Goal: Task Accomplishment & Management: Manage account settings

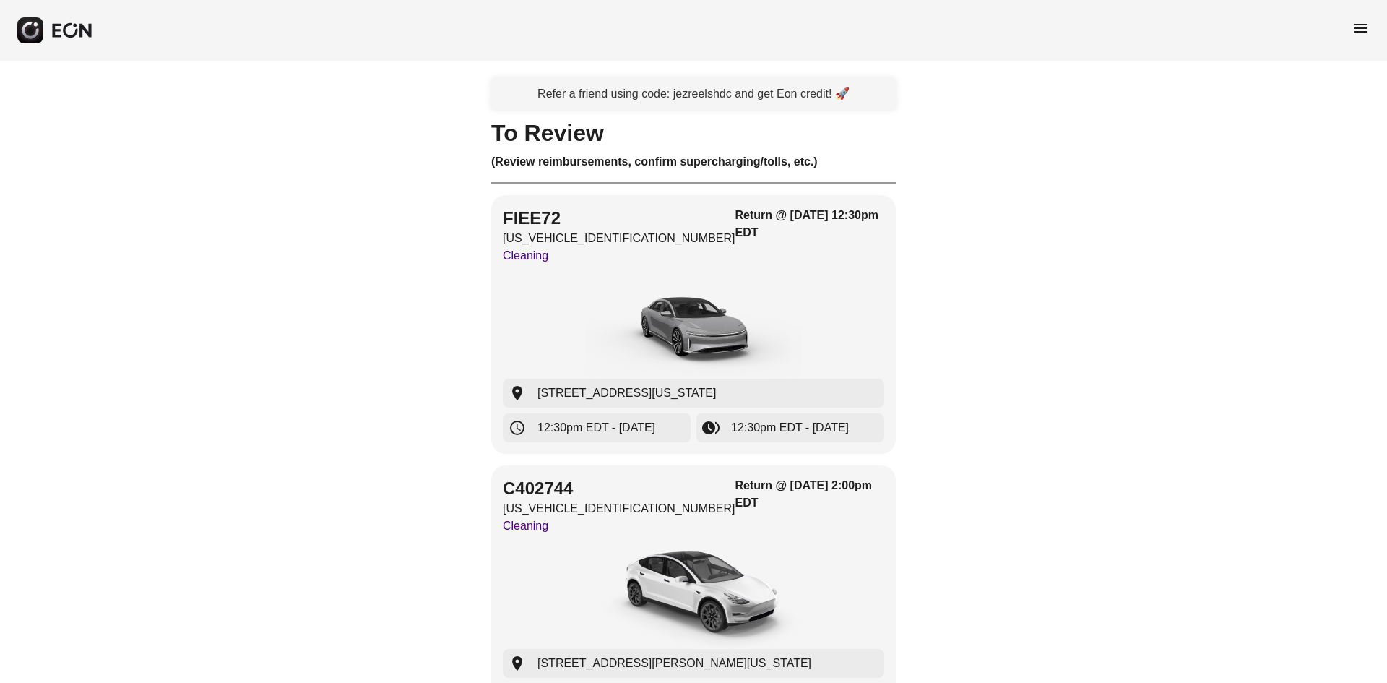
click at [1351, 21] on div "menu" at bounding box center [693, 30] width 1387 height 61
click at [1353, 22] on span "menu" at bounding box center [1361, 28] width 17 height 17
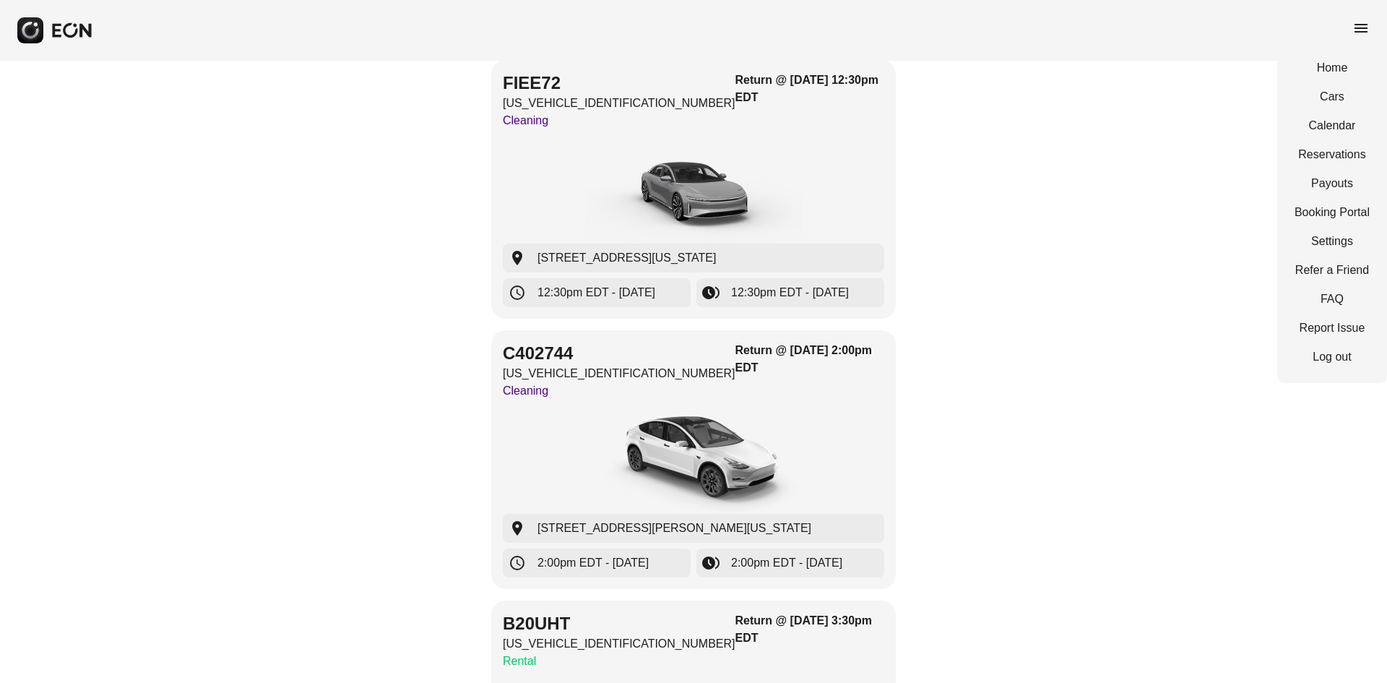
scroll to position [144, 0]
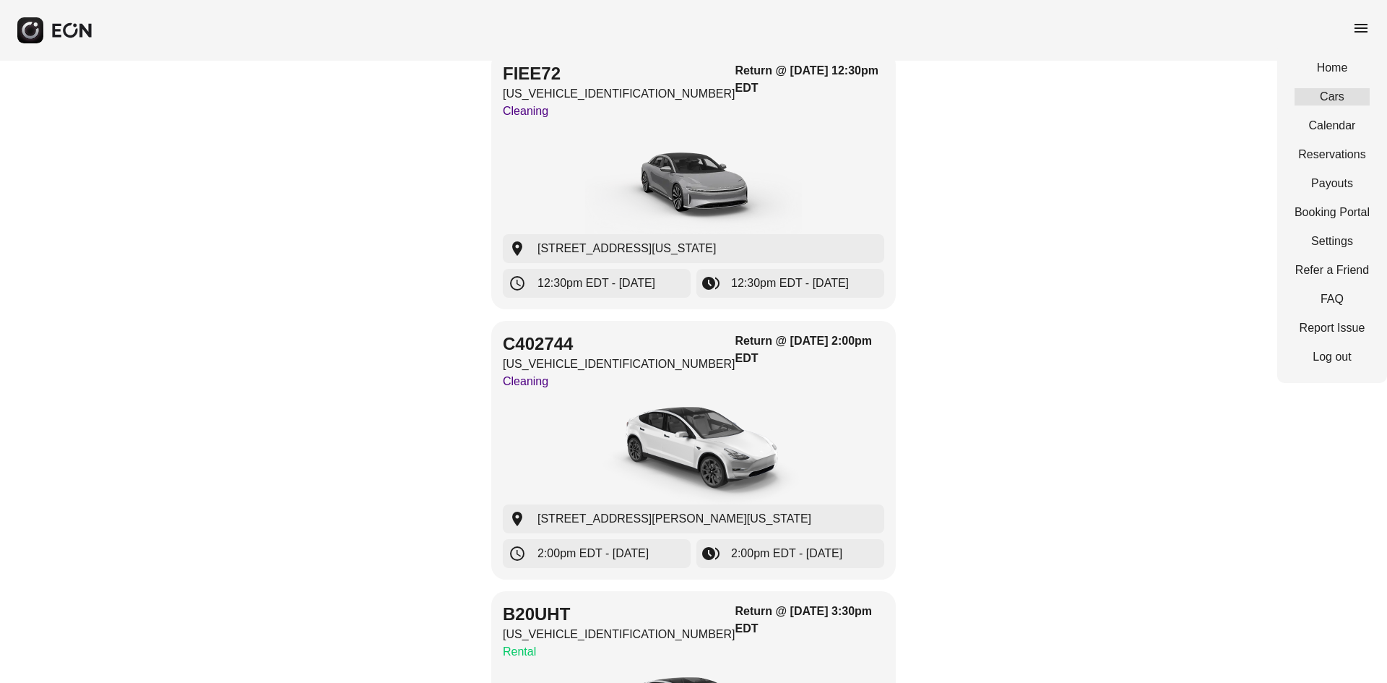
click at [1314, 99] on link "Cars" at bounding box center [1332, 96] width 75 height 17
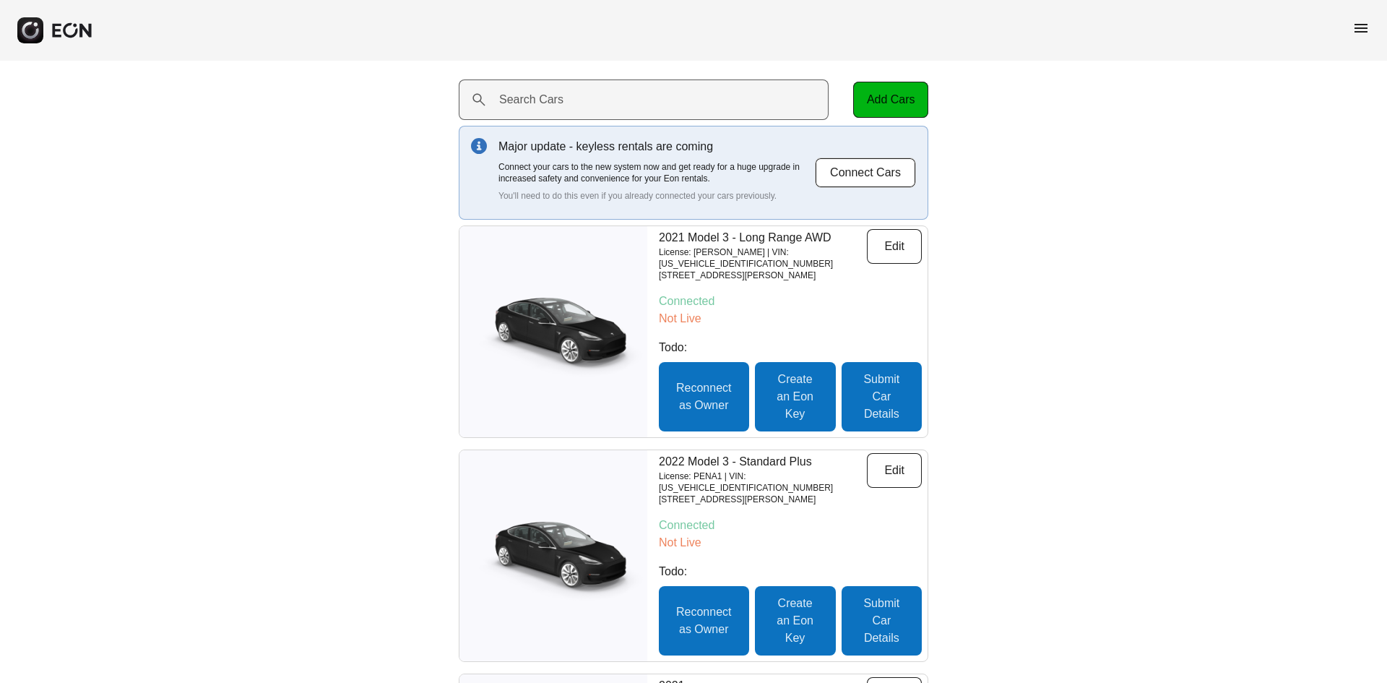
click at [535, 91] on label "Search Cars" at bounding box center [531, 99] width 64 height 17
click at [535, 91] on Cars "Search Cars" at bounding box center [644, 99] width 370 height 40
click at [1363, 28] on span "menu" at bounding box center [1361, 28] width 17 height 17
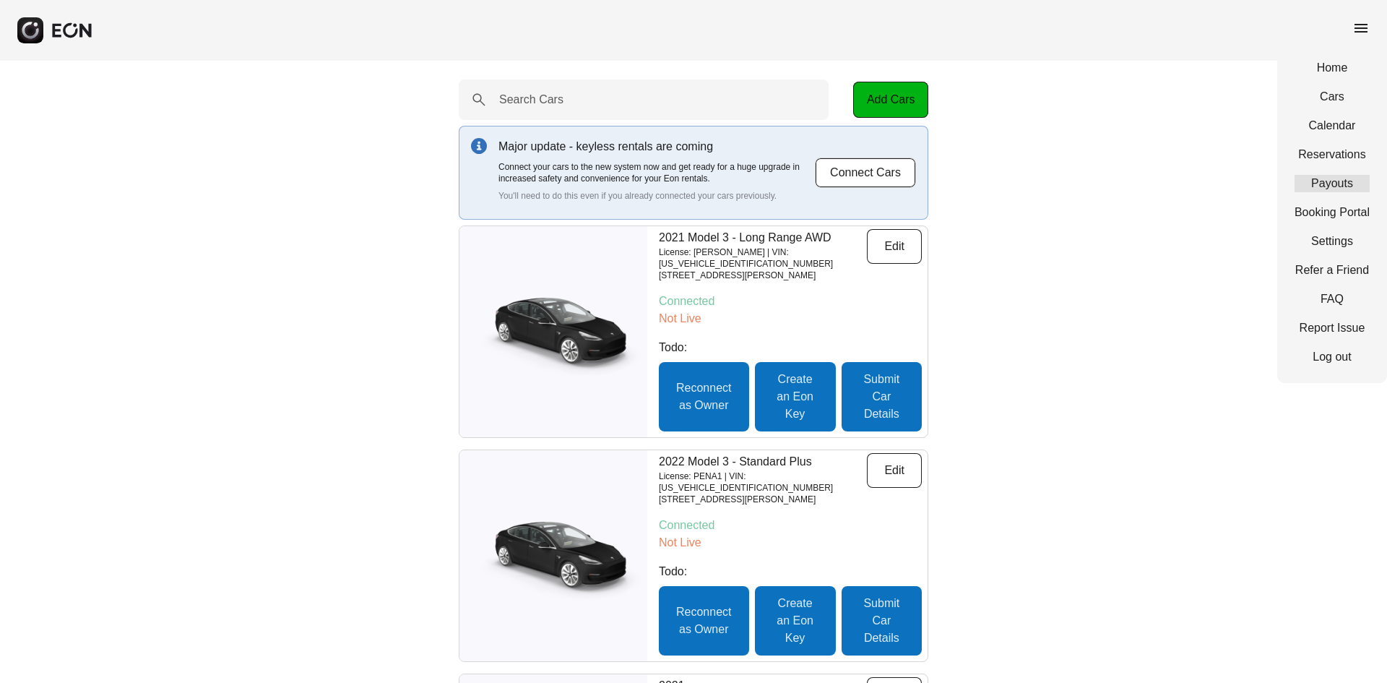
click at [1340, 186] on link "Payouts" at bounding box center [1332, 183] width 75 height 17
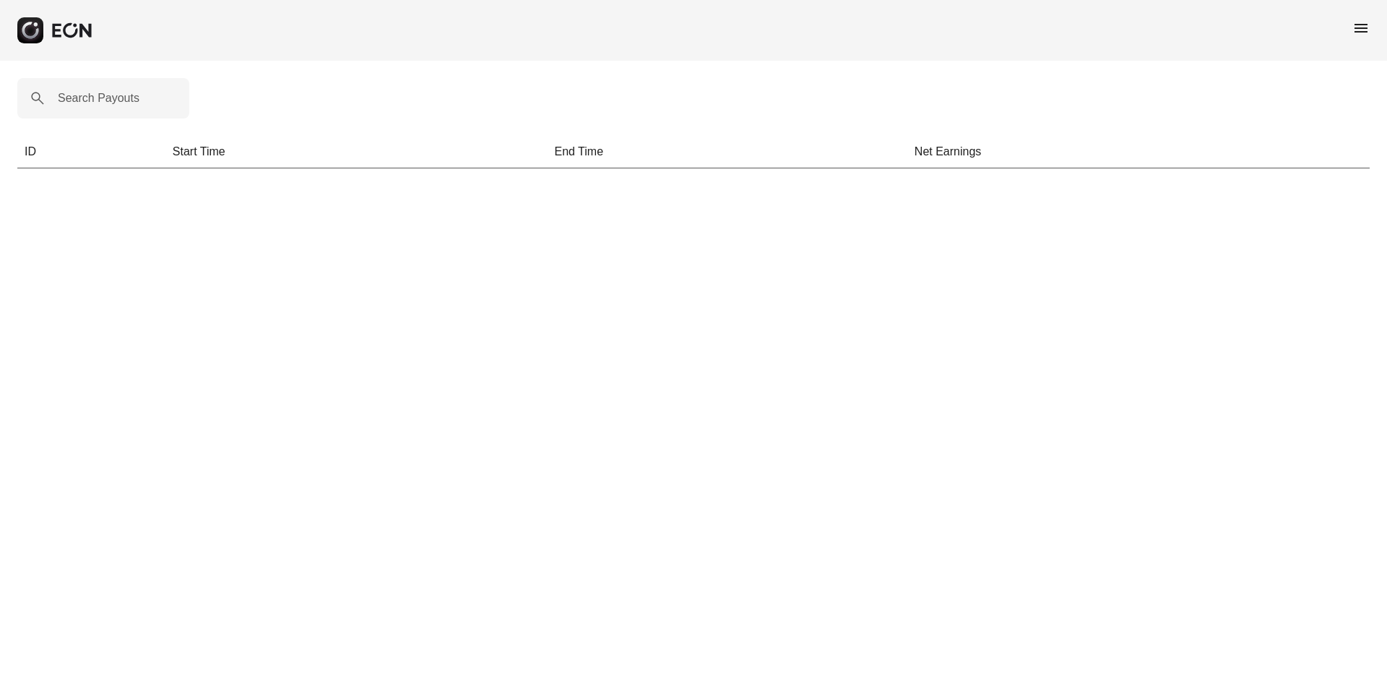
click at [1363, 22] on span "menu" at bounding box center [1361, 28] width 17 height 17
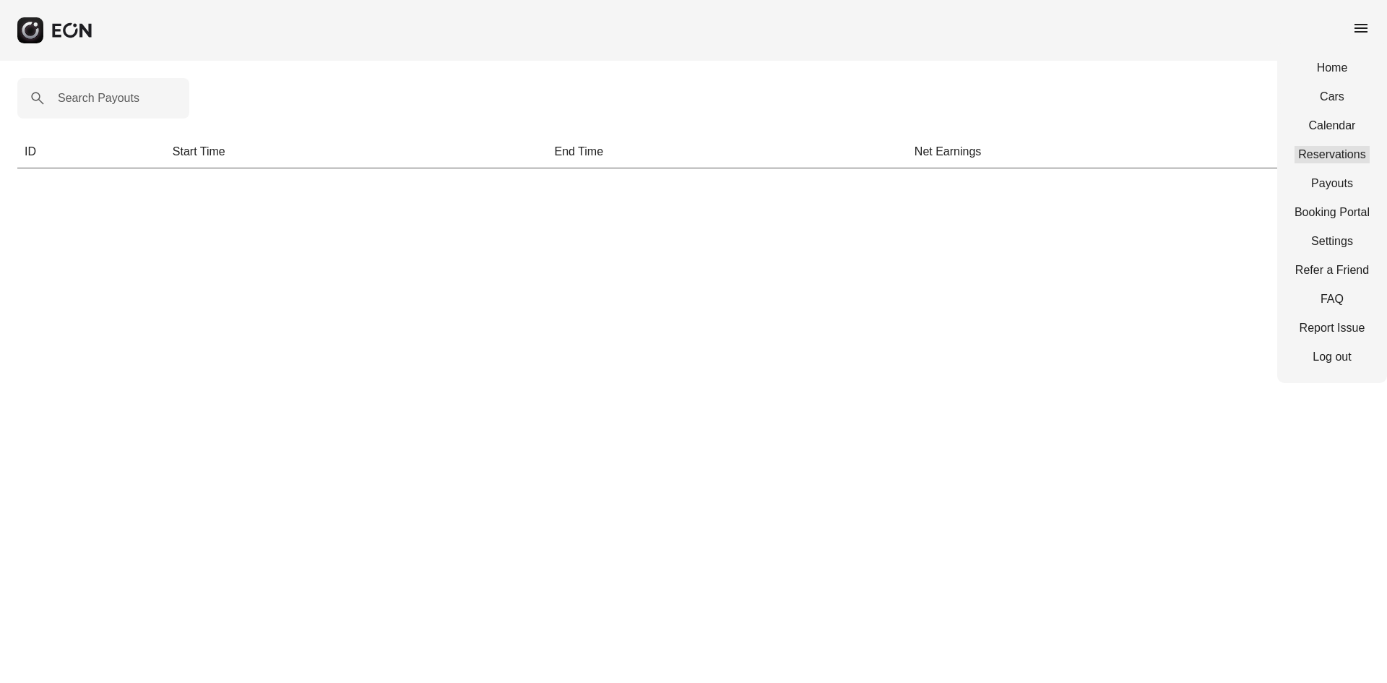
click at [1325, 160] on link "Reservations" at bounding box center [1332, 154] width 75 height 17
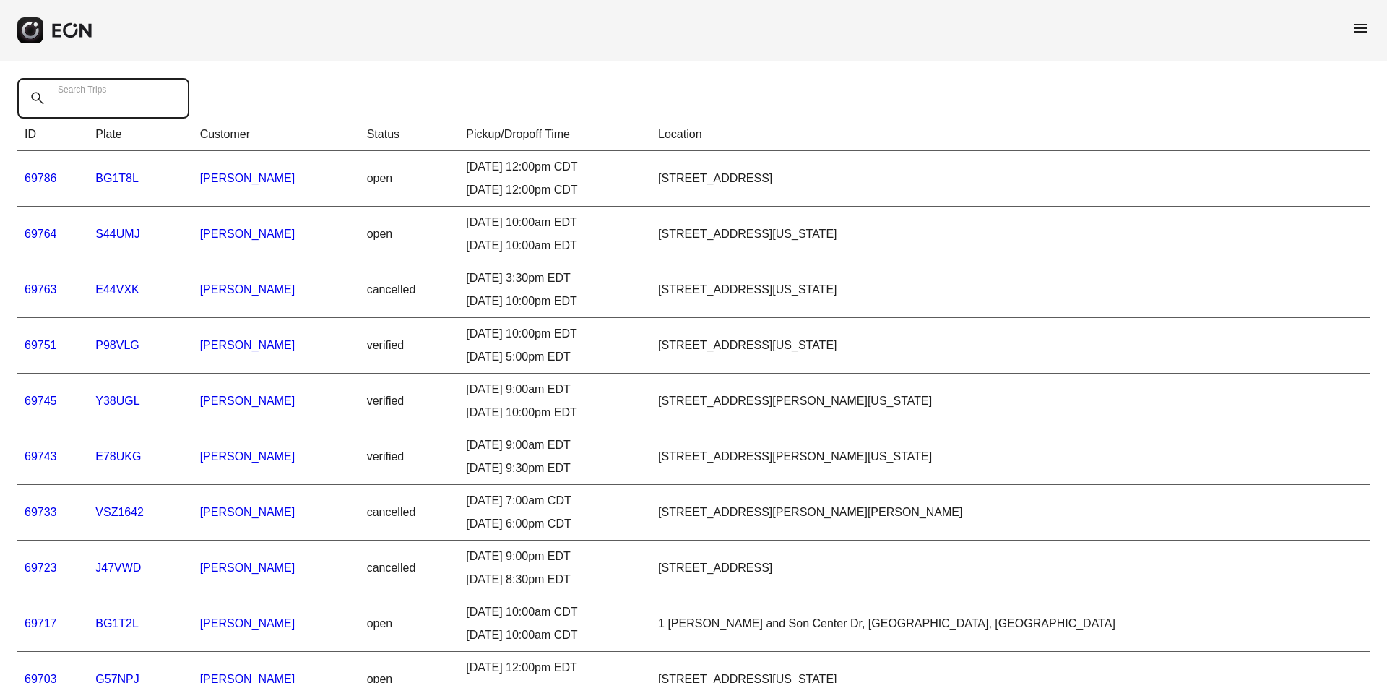
click at [153, 83] on Trips "Search Trips" at bounding box center [103, 98] width 172 height 40
type Trips "*******"
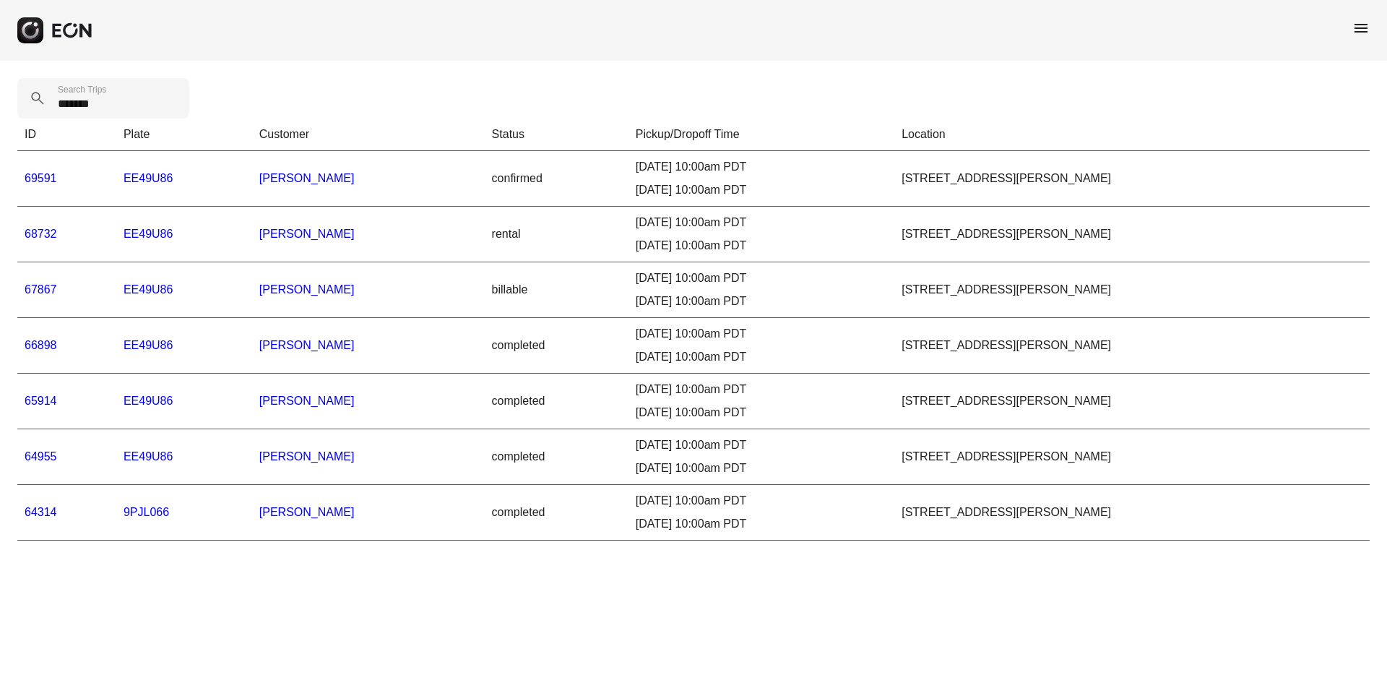
click at [34, 181] on link "69591" at bounding box center [41, 178] width 33 height 12
click at [36, 231] on link "68732" at bounding box center [41, 234] width 33 height 12
click at [45, 290] on link "67867" at bounding box center [41, 289] width 33 height 12
click at [43, 341] on link "66898" at bounding box center [41, 345] width 33 height 12
click at [37, 402] on link "65914" at bounding box center [41, 400] width 33 height 12
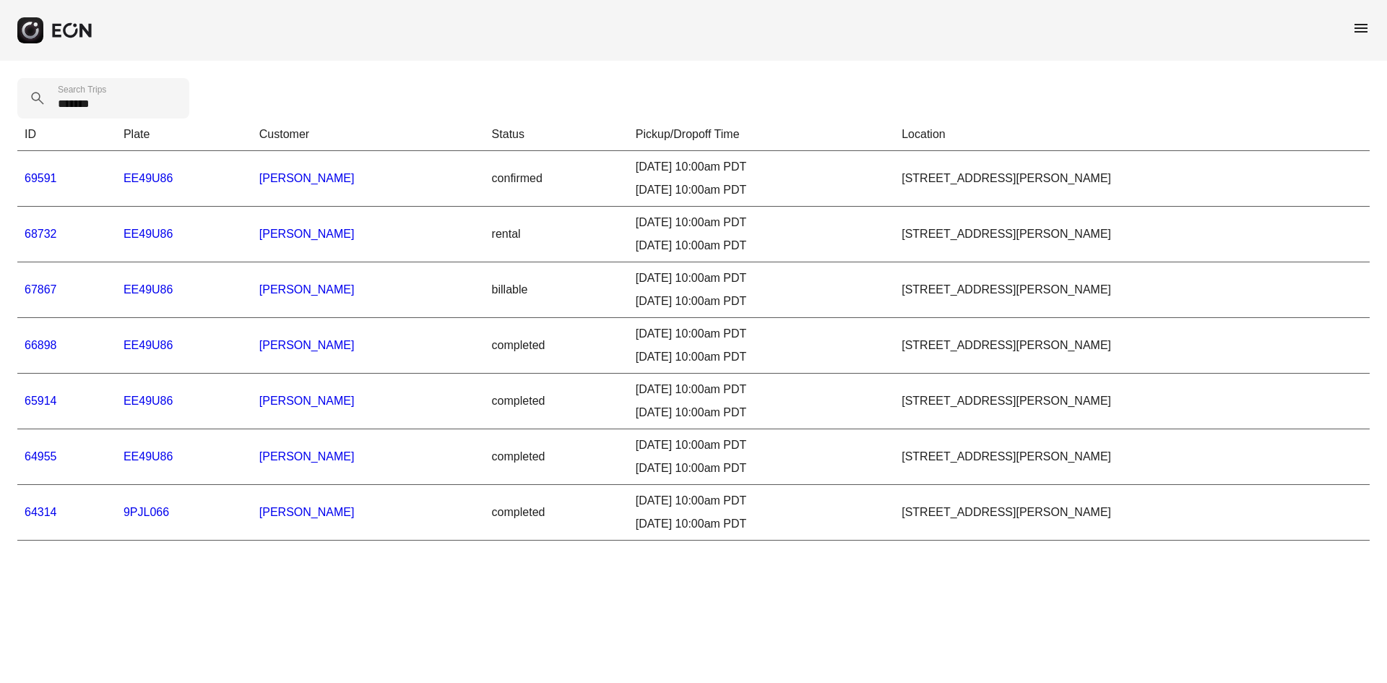
click at [35, 458] on link "64955" at bounding box center [41, 456] width 33 height 12
click at [46, 516] on link "64314" at bounding box center [41, 512] width 33 height 12
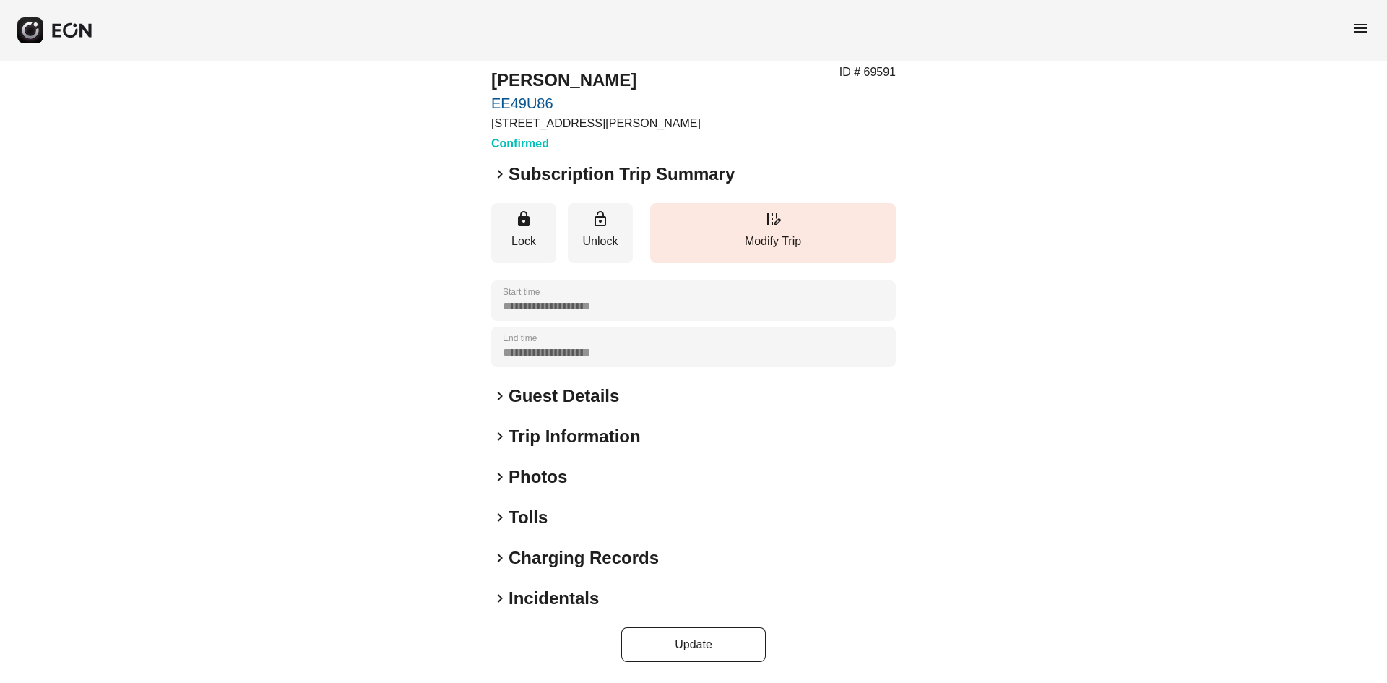
click at [517, 512] on h2 "Tolls" at bounding box center [528, 517] width 39 height 23
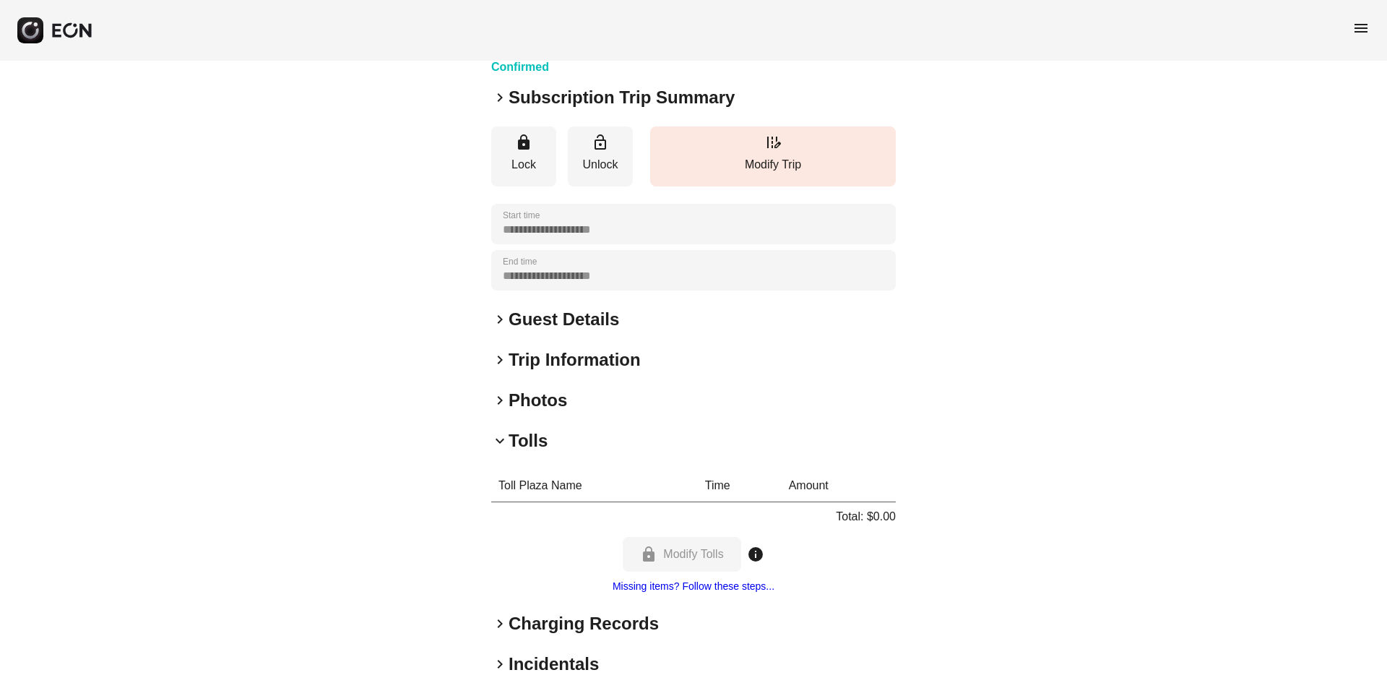
scroll to position [181, 0]
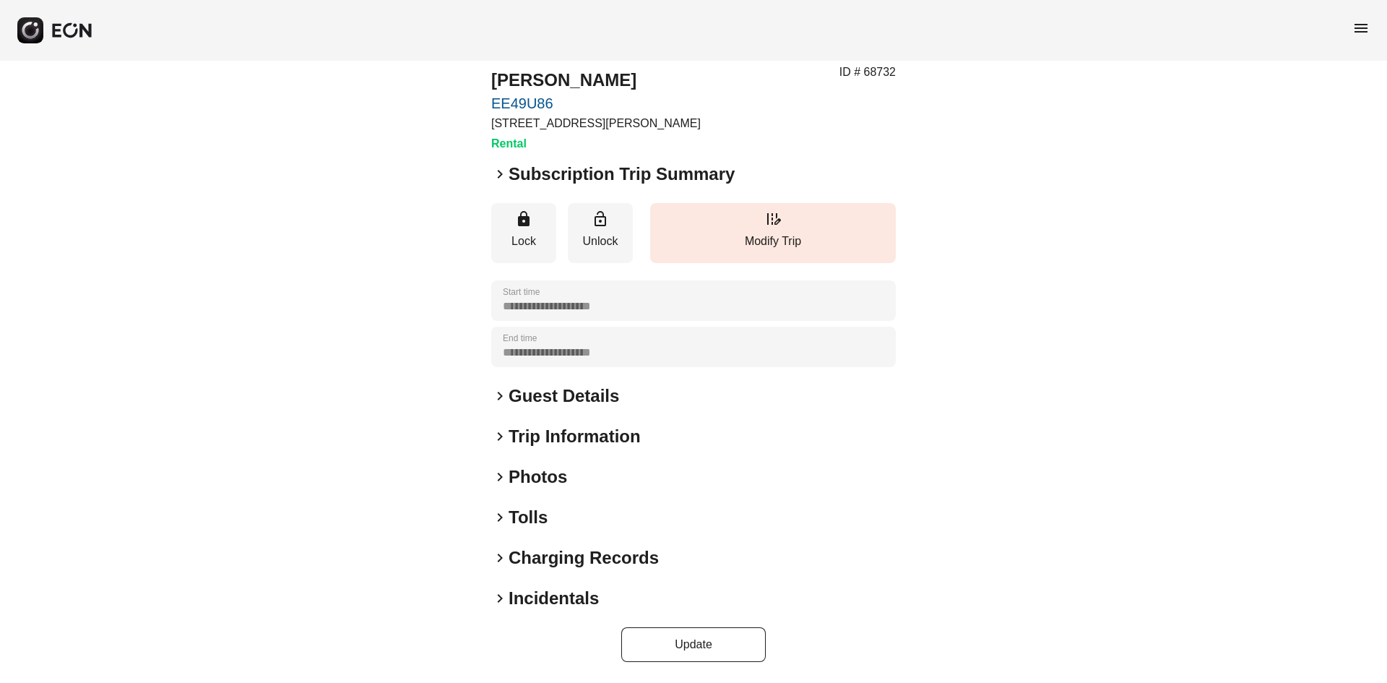
click at [522, 526] on h2 "Tolls" at bounding box center [528, 517] width 39 height 23
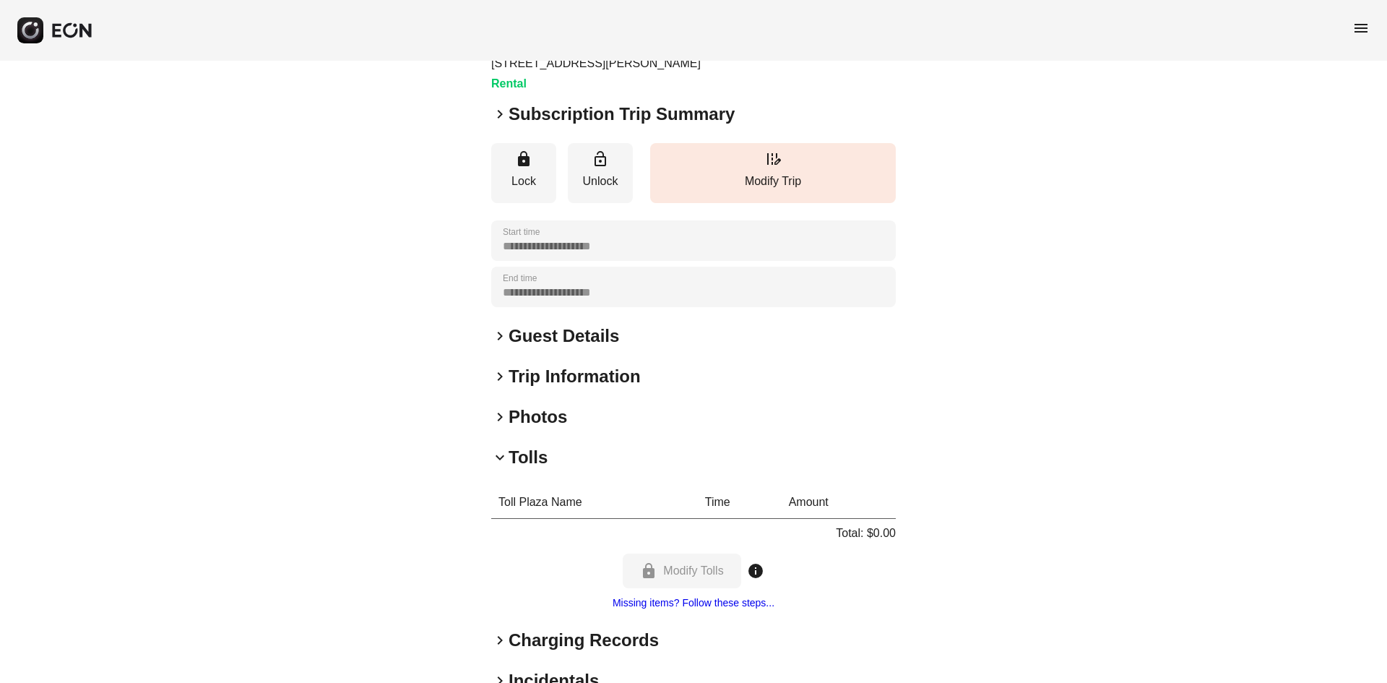
scroll to position [181, 0]
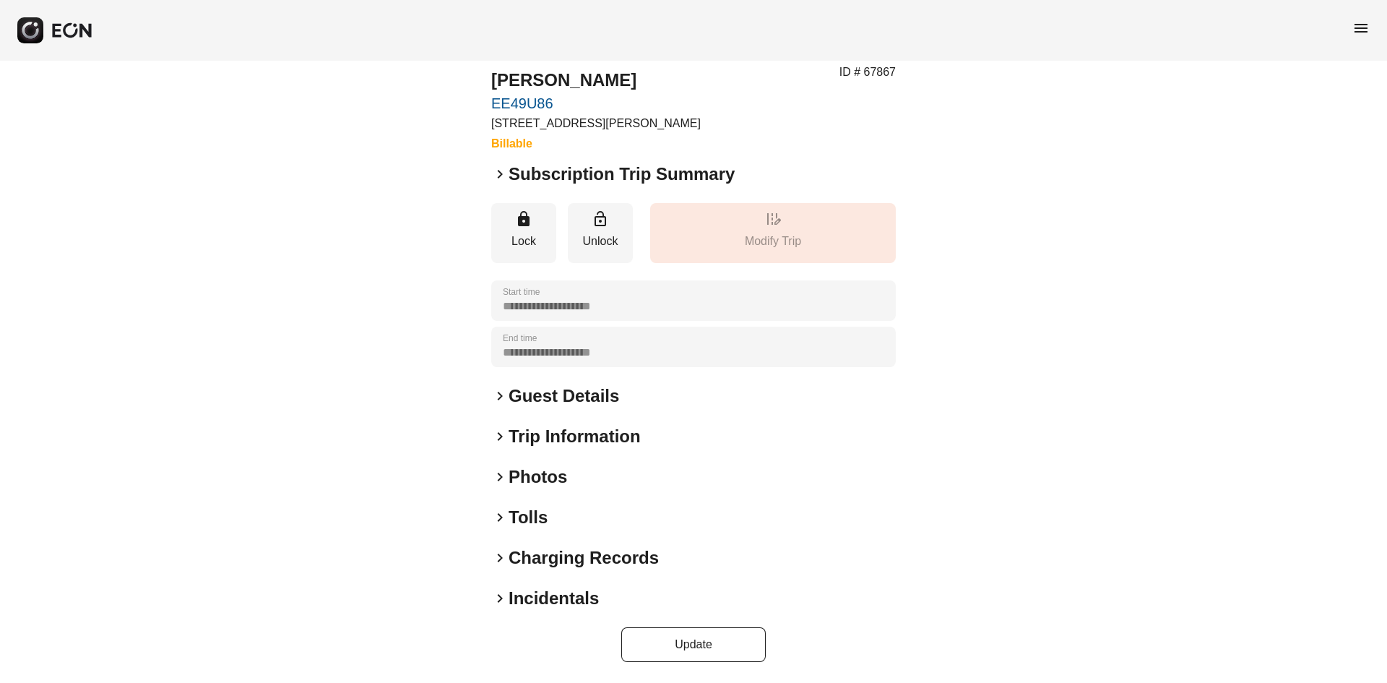
click at [517, 514] on h2 "Tolls" at bounding box center [528, 517] width 39 height 23
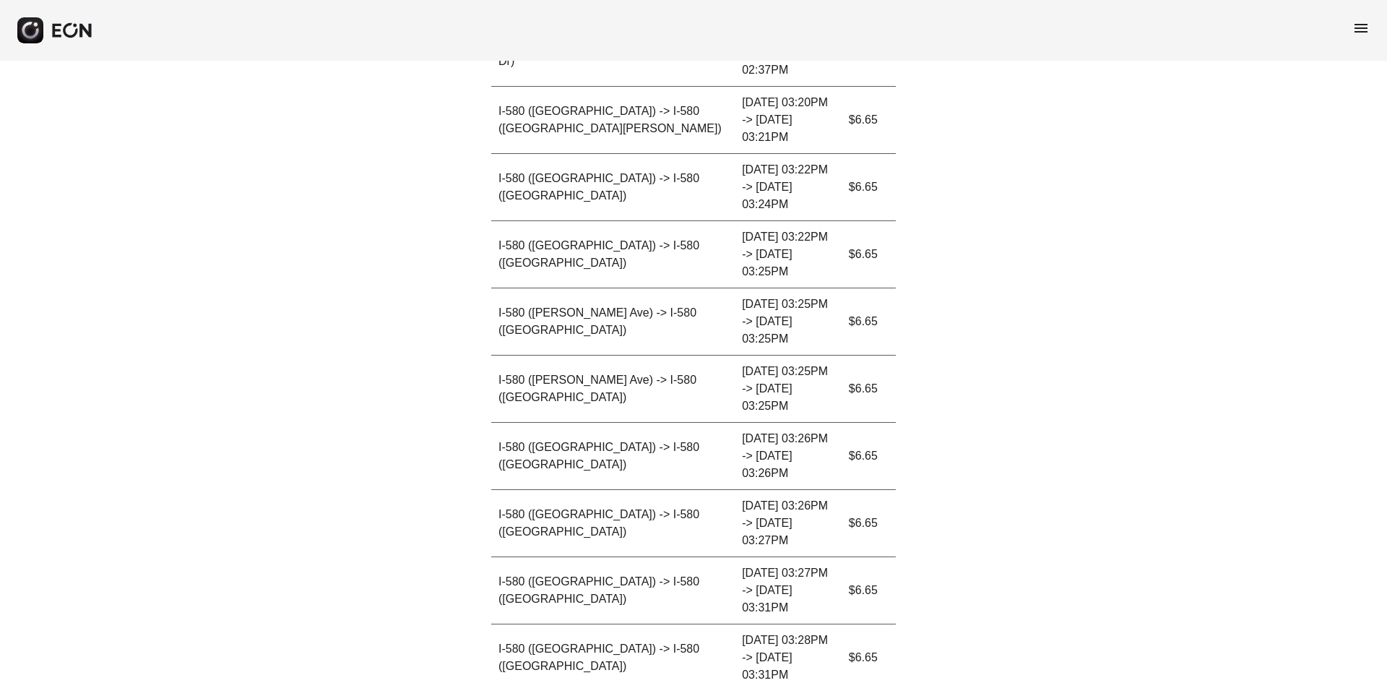
scroll to position [1078, 0]
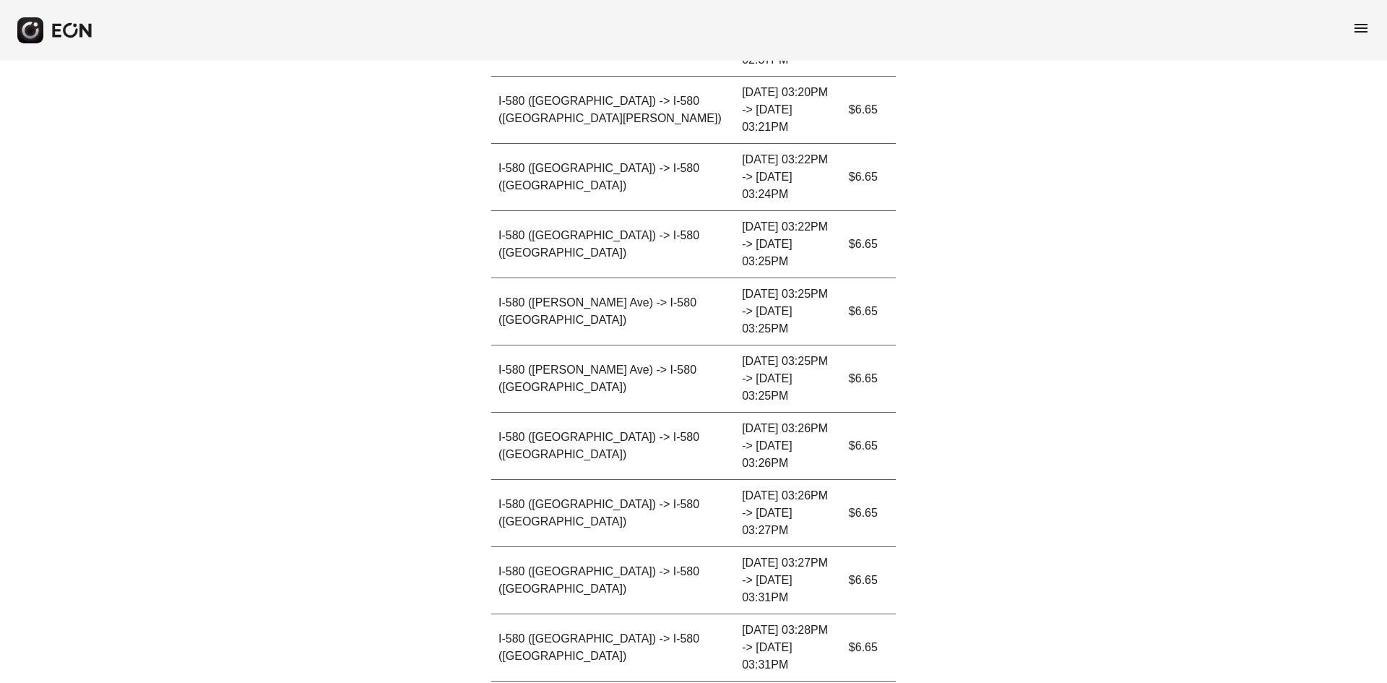
drag, startPoint x: 857, startPoint y: 447, endPoint x: 920, endPoint y: 447, distance: 62.9
copy p "$109.90"
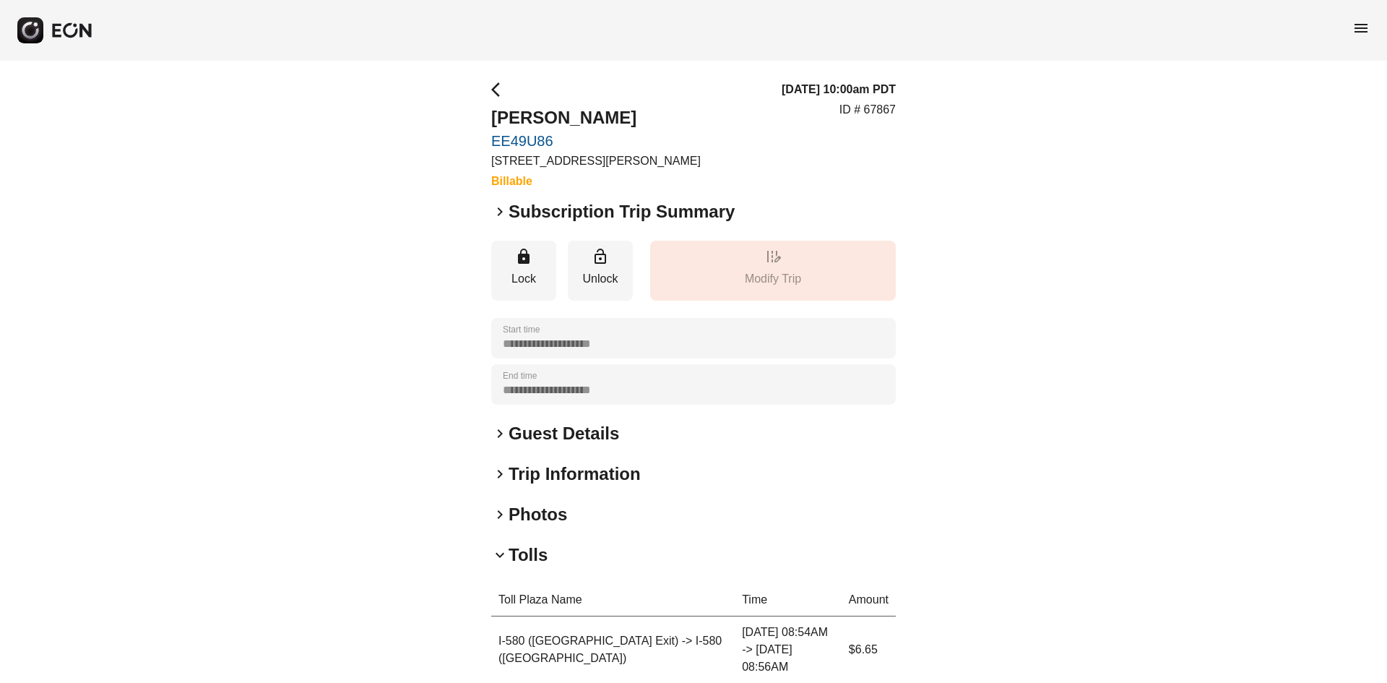
scroll to position [0, 0]
click at [876, 105] on p "ID # 67867" at bounding box center [868, 110] width 56 height 17
copy div "ID # 67867 keyboard_arrow_right"
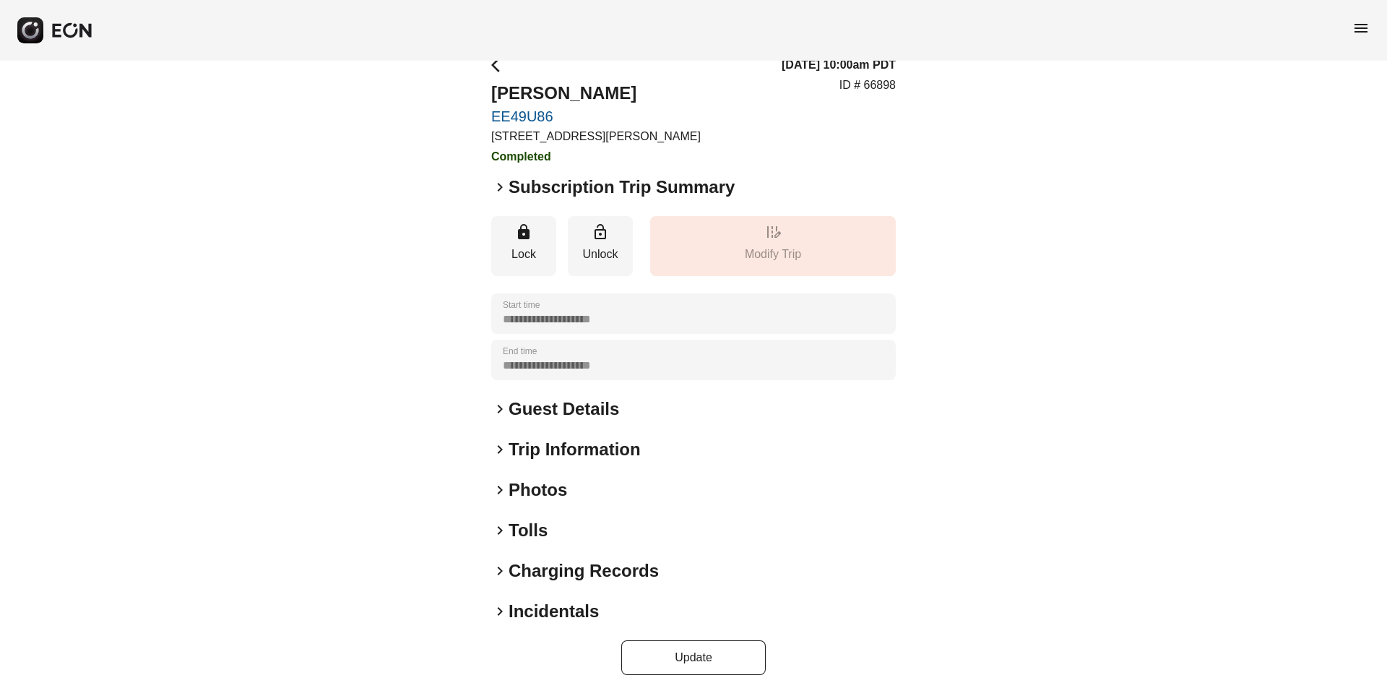
scroll to position [38, 0]
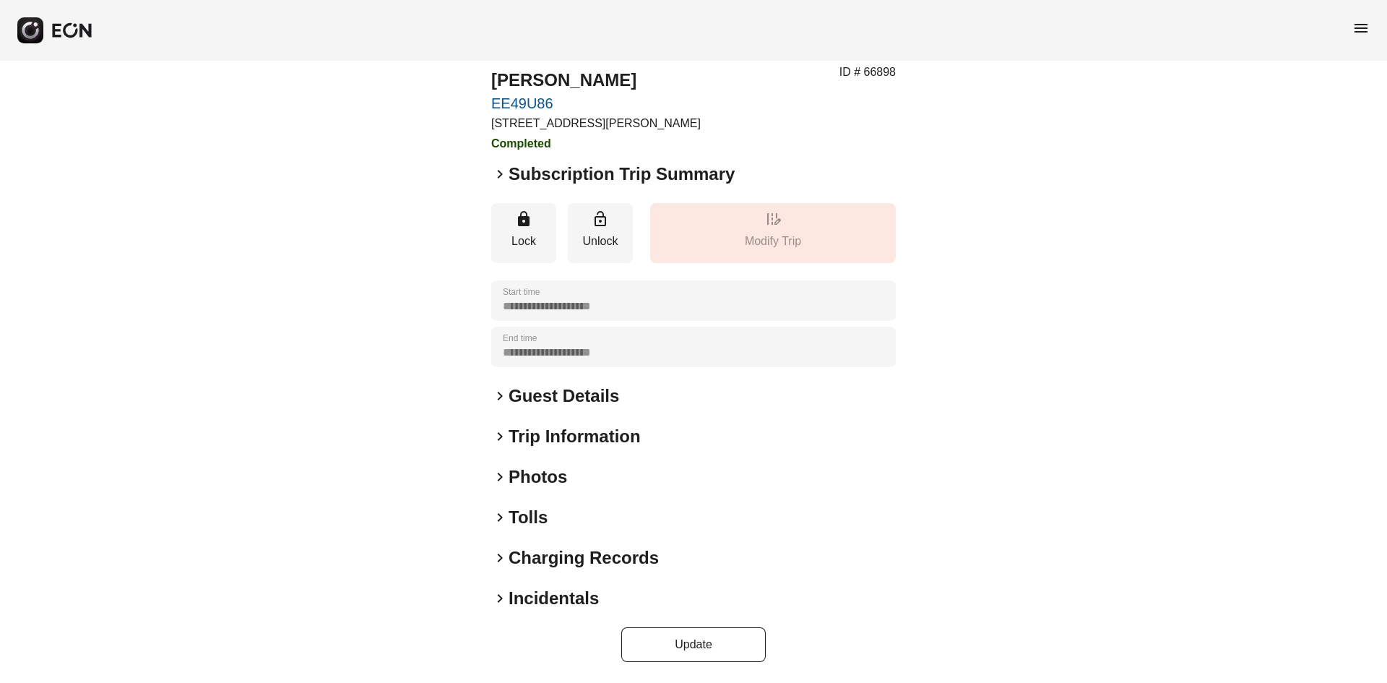
click at [552, 516] on div "keyboard_arrow_right Tolls" at bounding box center [693, 517] width 405 height 23
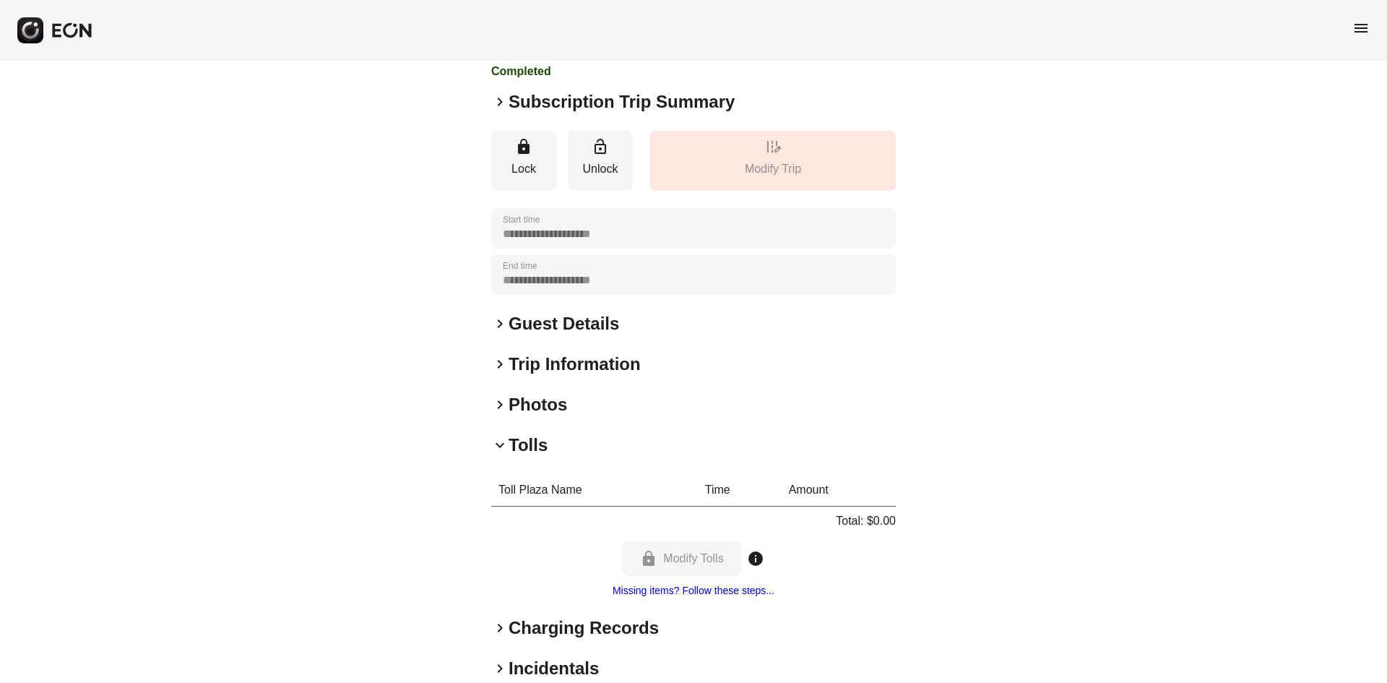
scroll to position [181, 0]
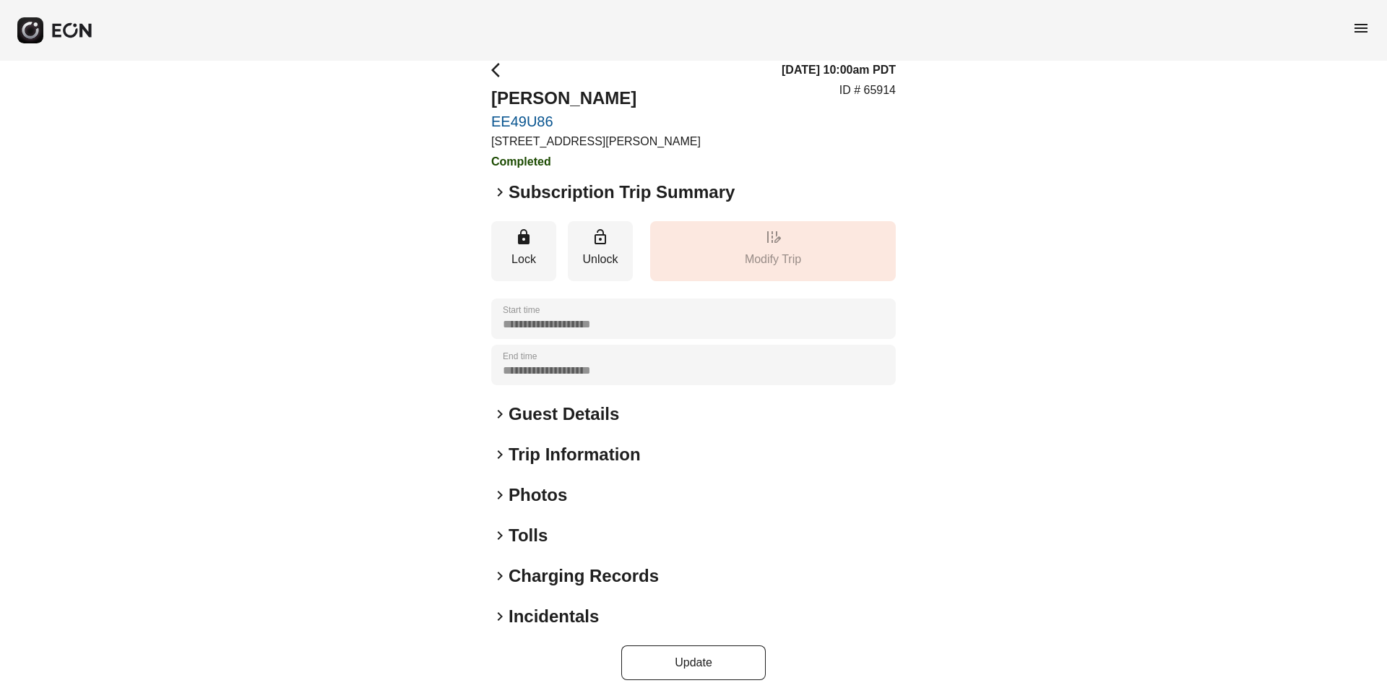
scroll to position [38, 0]
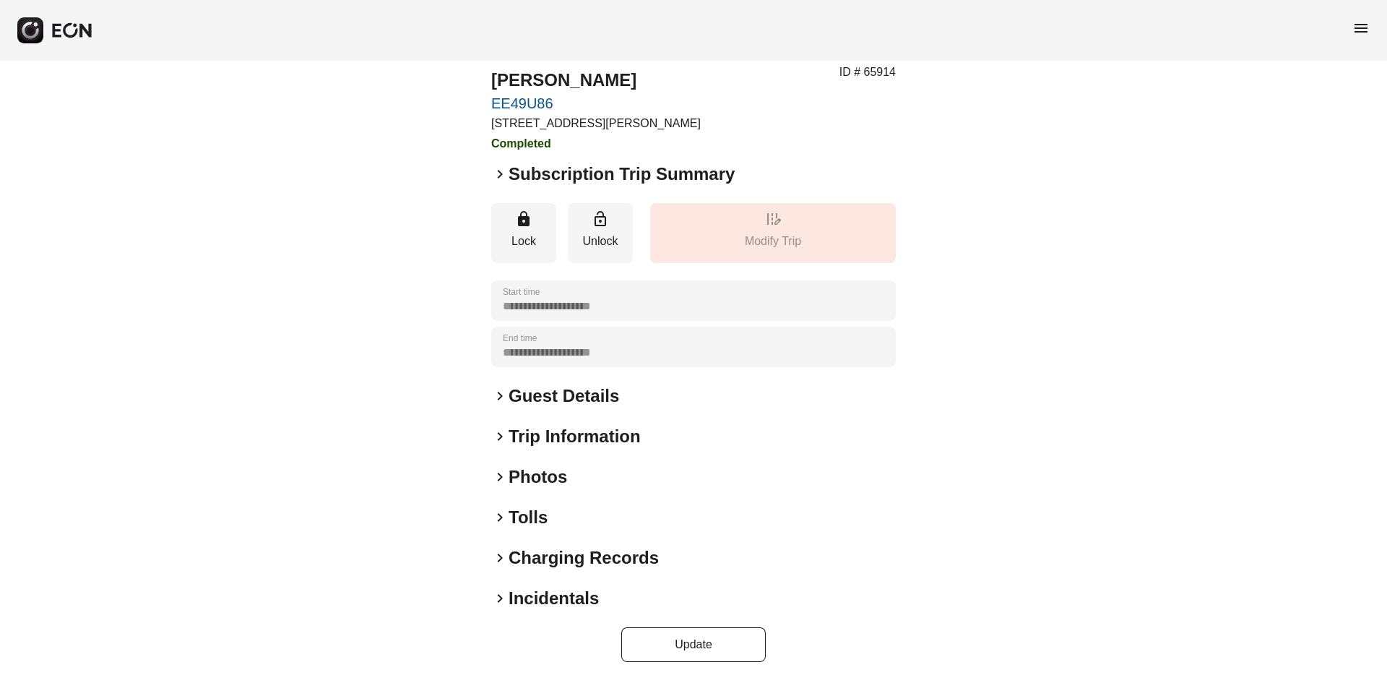
click at [528, 522] on h2 "Tolls" at bounding box center [528, 517] width 39 height 23
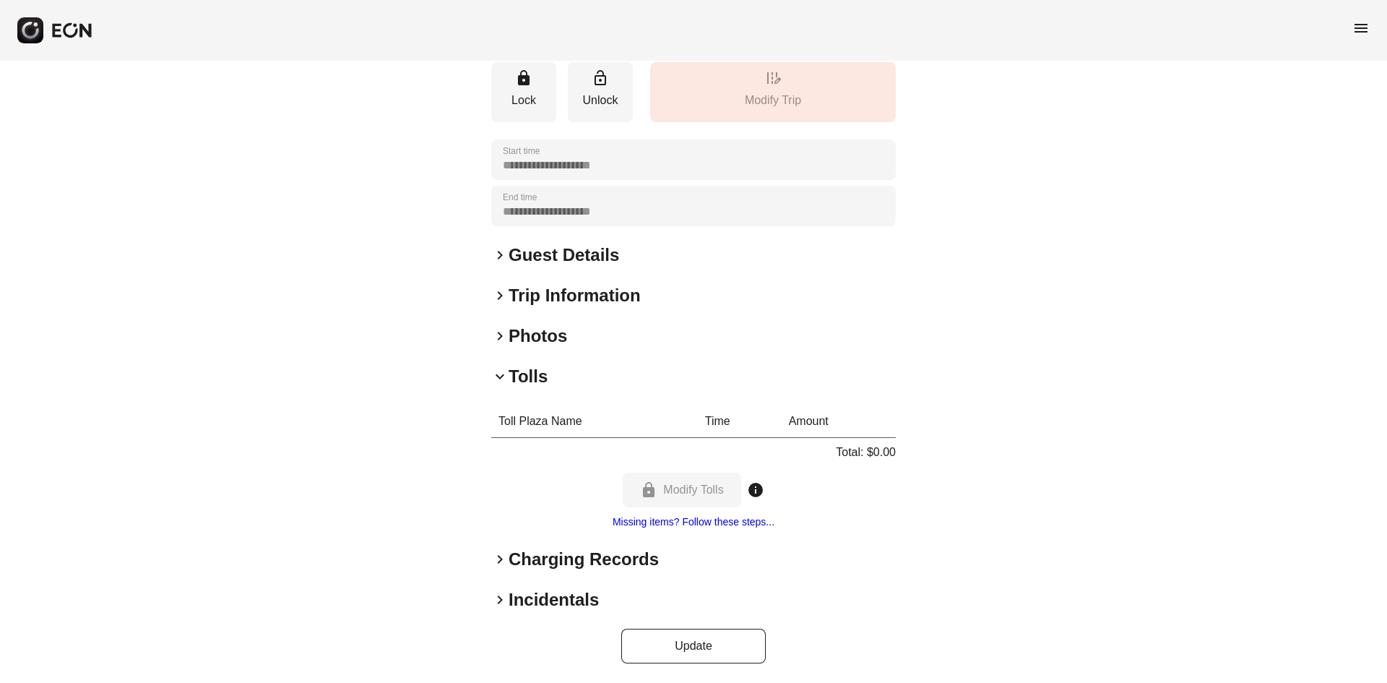
scroll to position [181, 0]
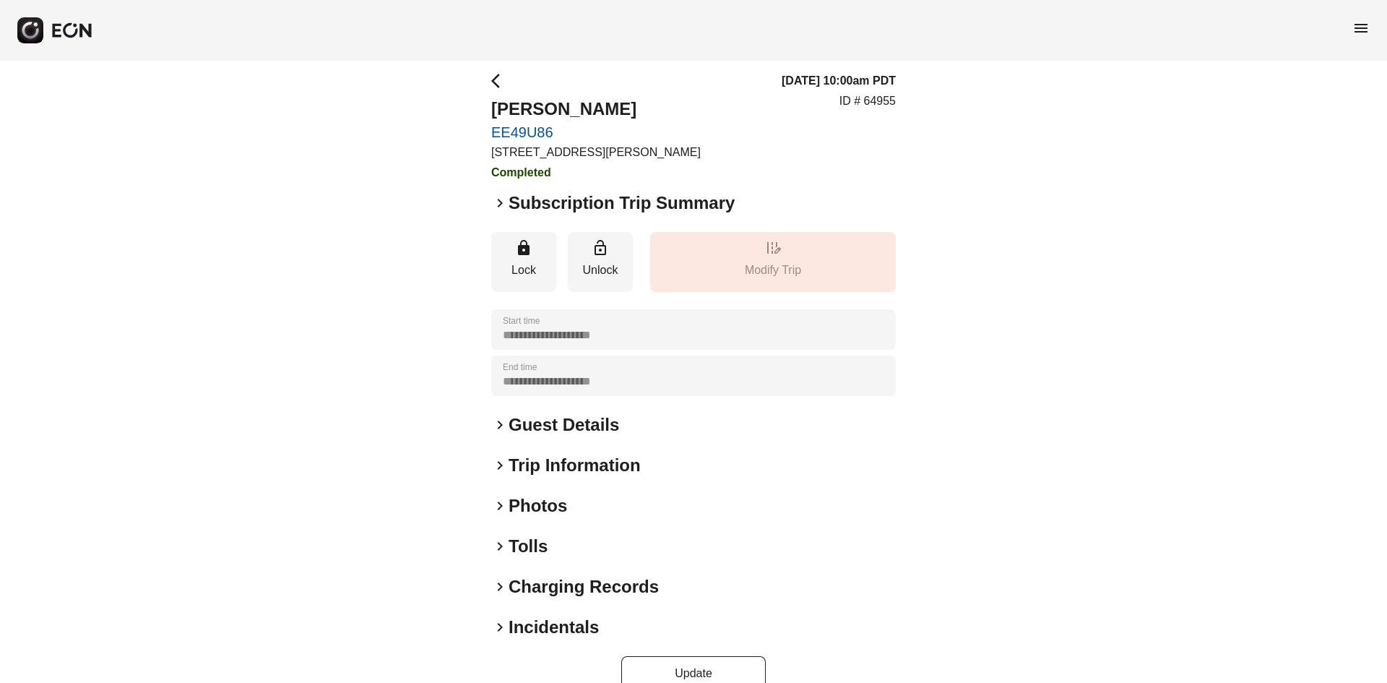
scroll to position [38, 0]
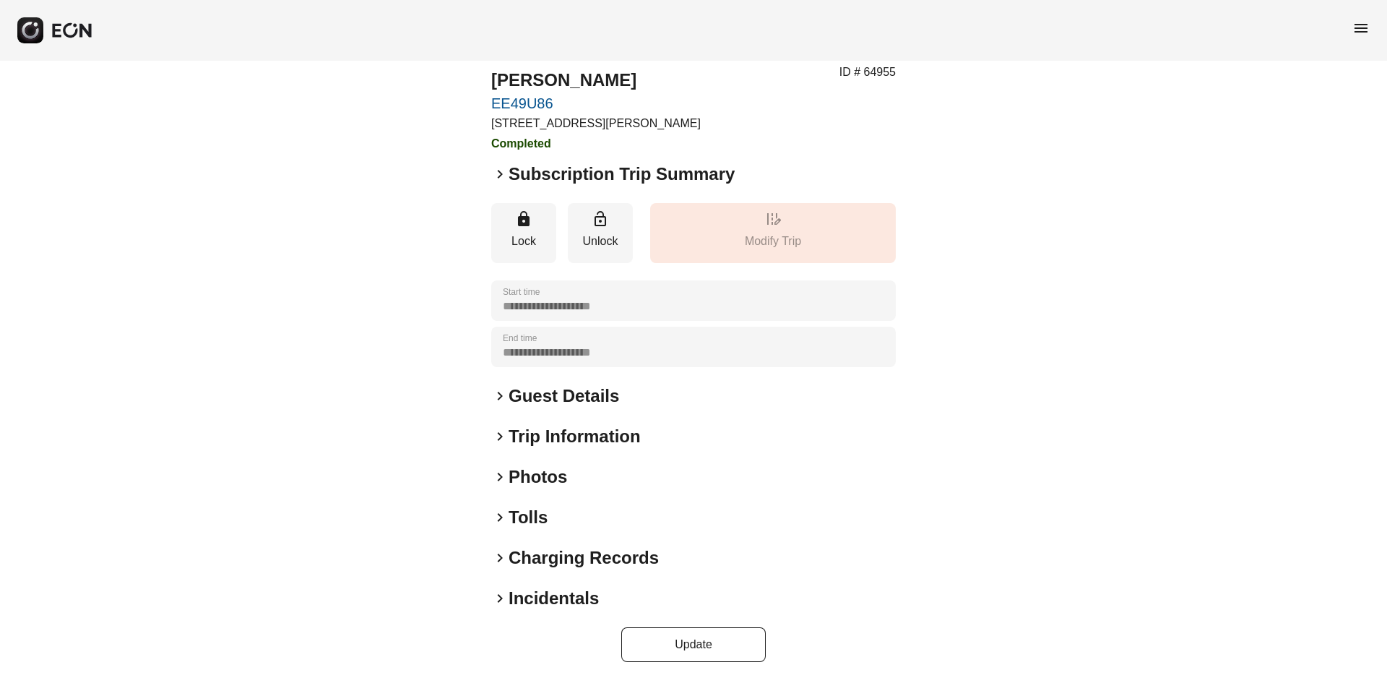
click at [528, 525] on h2 "Tolls" at bounding box center [528, 517] width 39 height 23
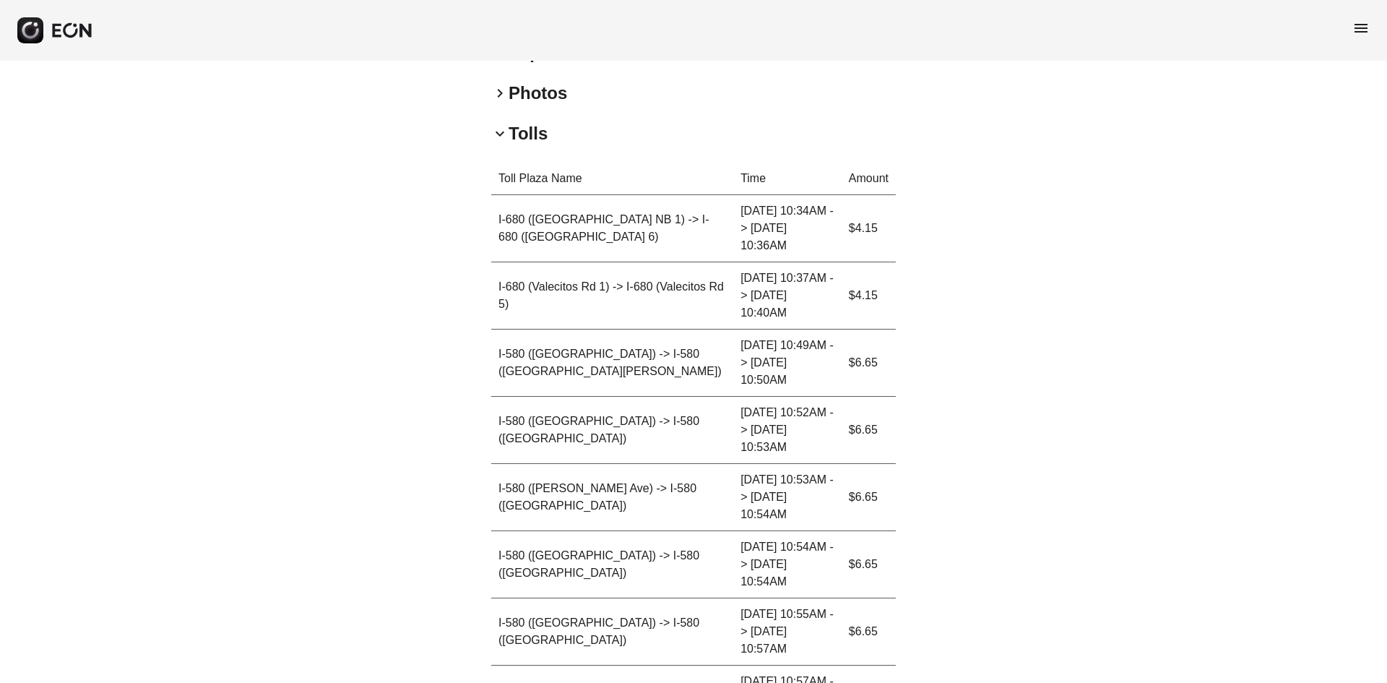
scroll to position [433, 0]
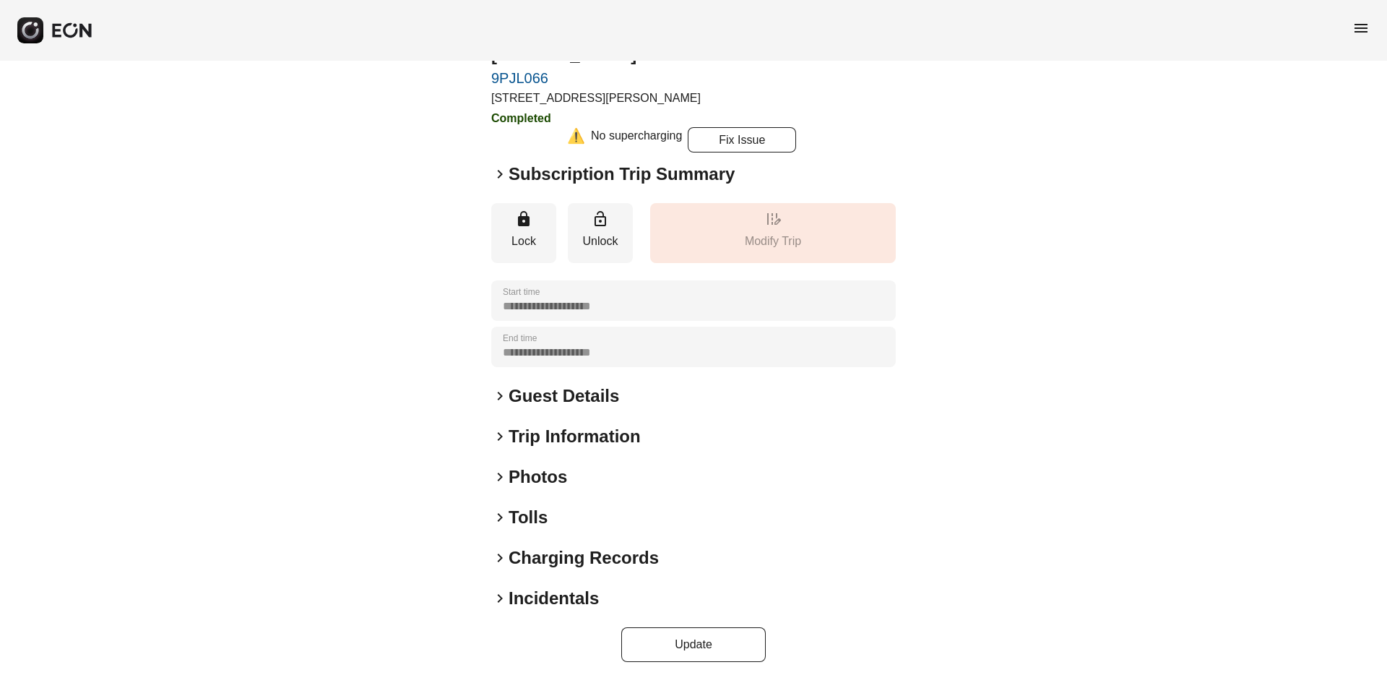
click at [536, 524] on h2 "Tolls" at bounding box center [528, 517] width 39 height 23
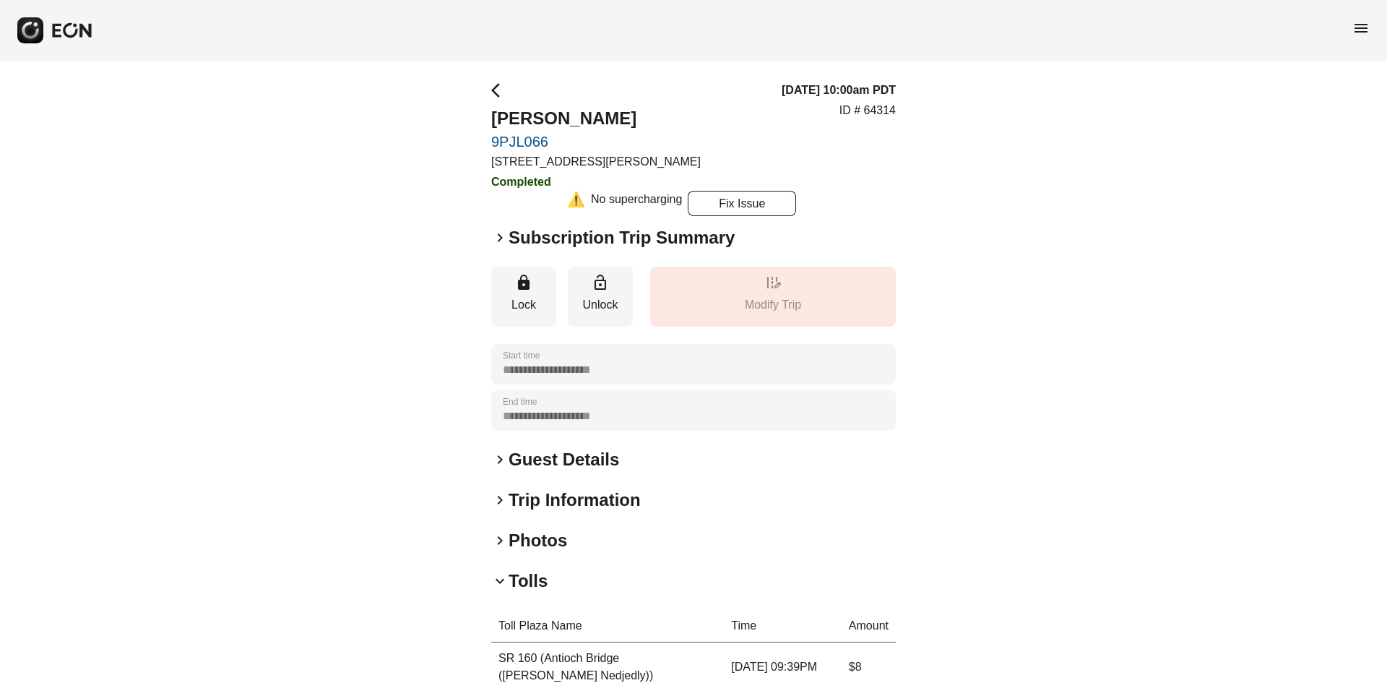
click at [874, 110] on p "ID # 64314" at bounding box center [868, 110] width 56 height 17
copy p "ID # 64314"
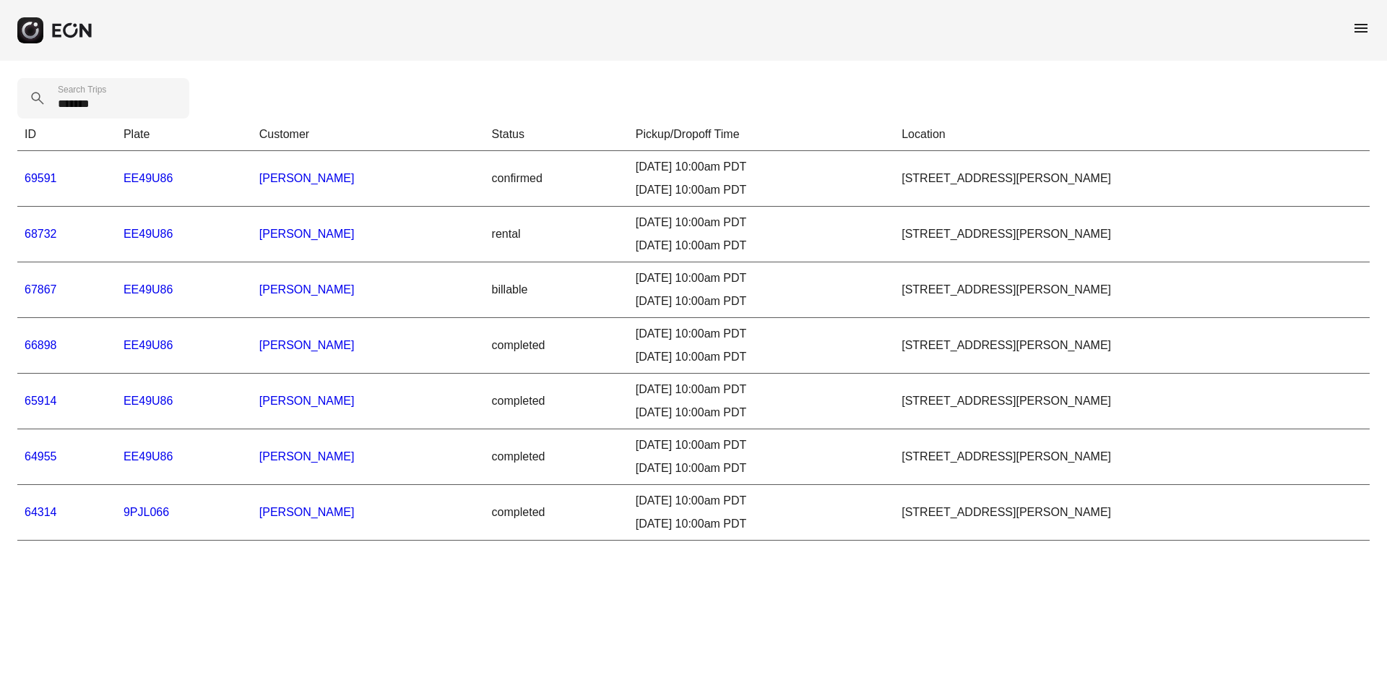
click at [41, 177] on link "69591" at bounding box center [41, 178] width 33 height 12
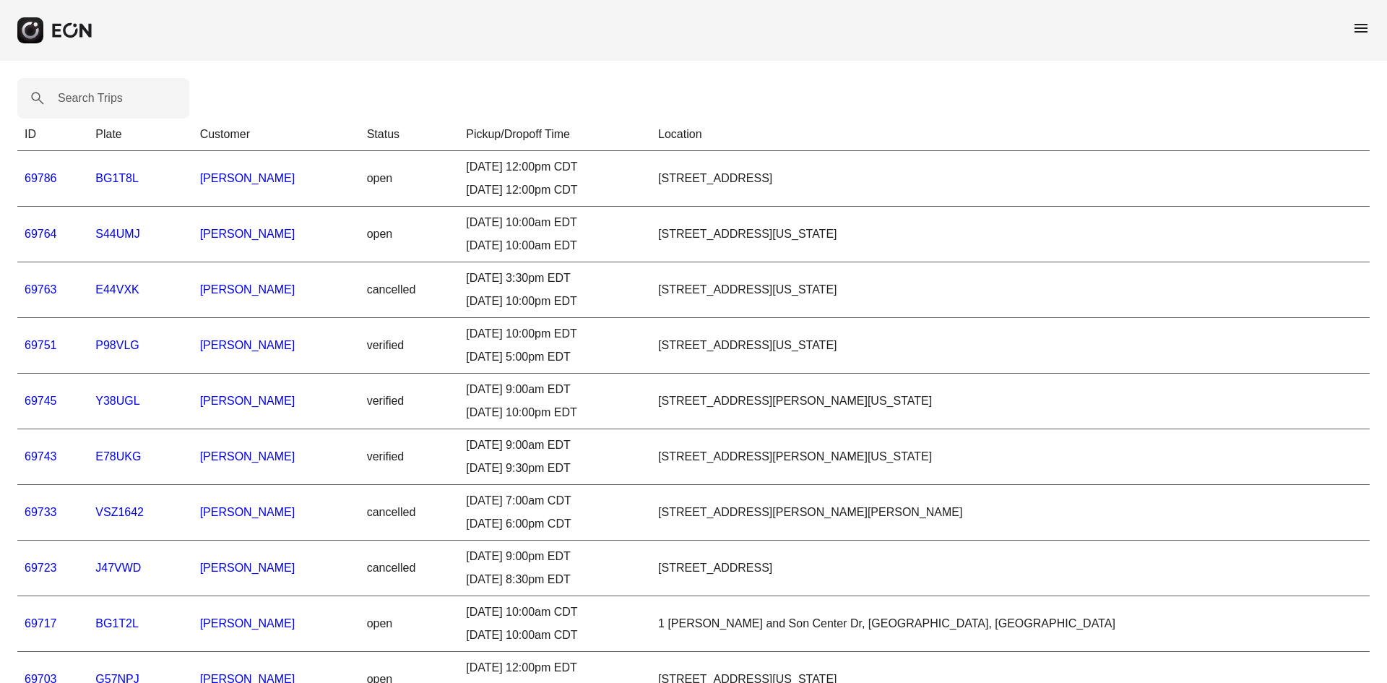
click at [1363, 25] on span "menu" at bounding box center [1361, 28] width 17 height 17
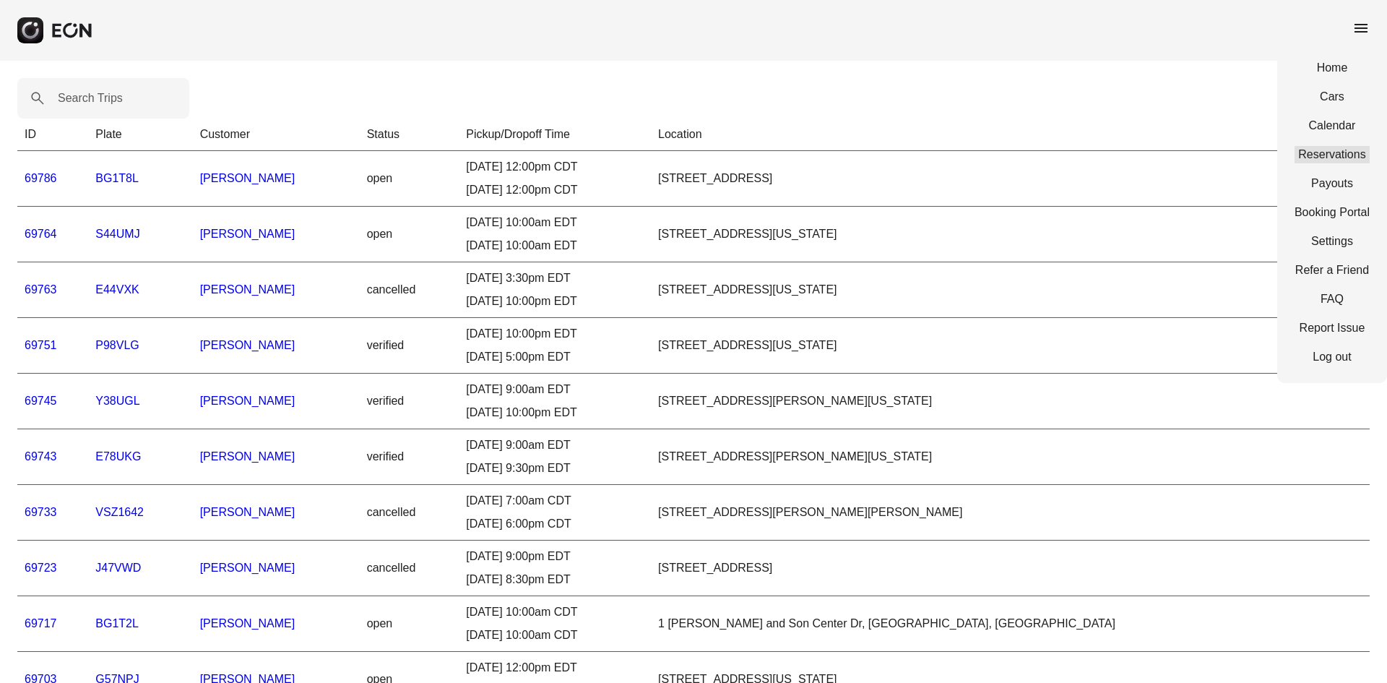
click at [1333, 155] on link "Reservations" at bounding box center [1332, 154] width 75 height 17
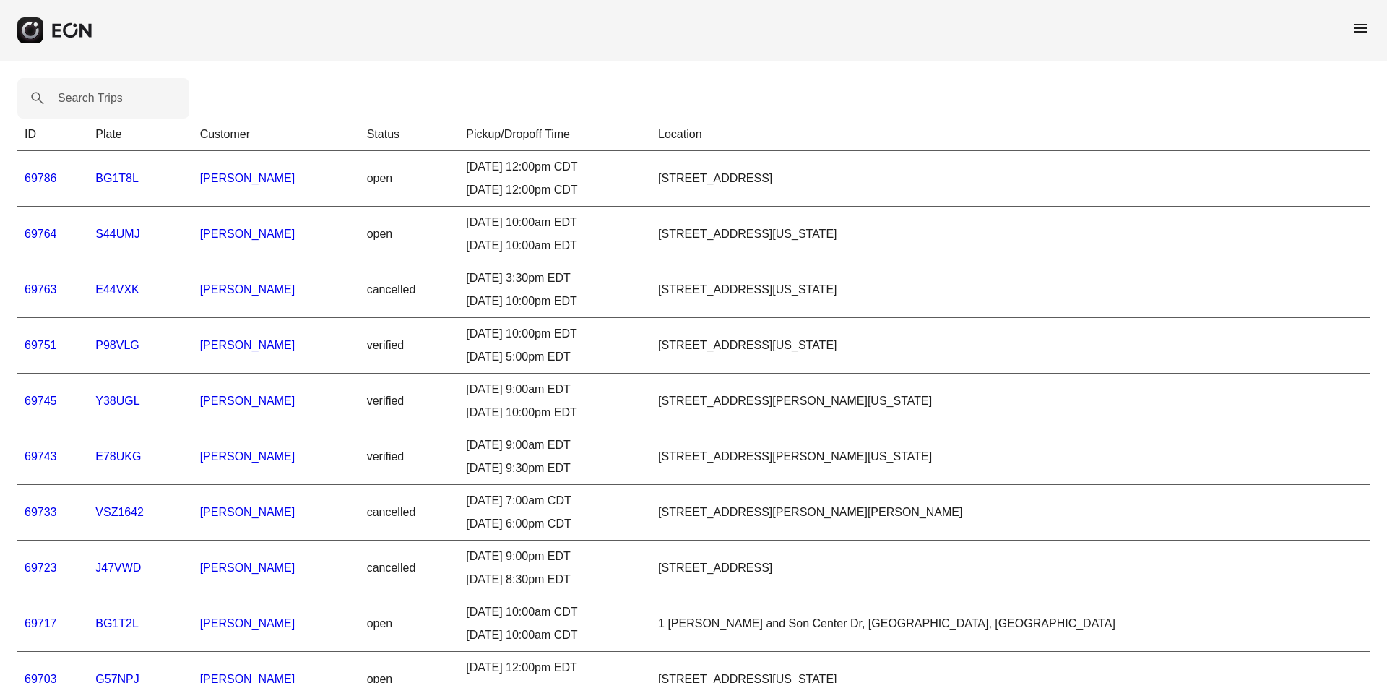
click at [1347, 21] on div "menu" at bounding box center [693, 30] width 1387 height 61
click at [1350, 21] on div "menu" at bounding box center [693, 30] width 1387 height 61
click at [1355, 23] on span "menu" at bounding box center [1361, 28] width 17 height 17
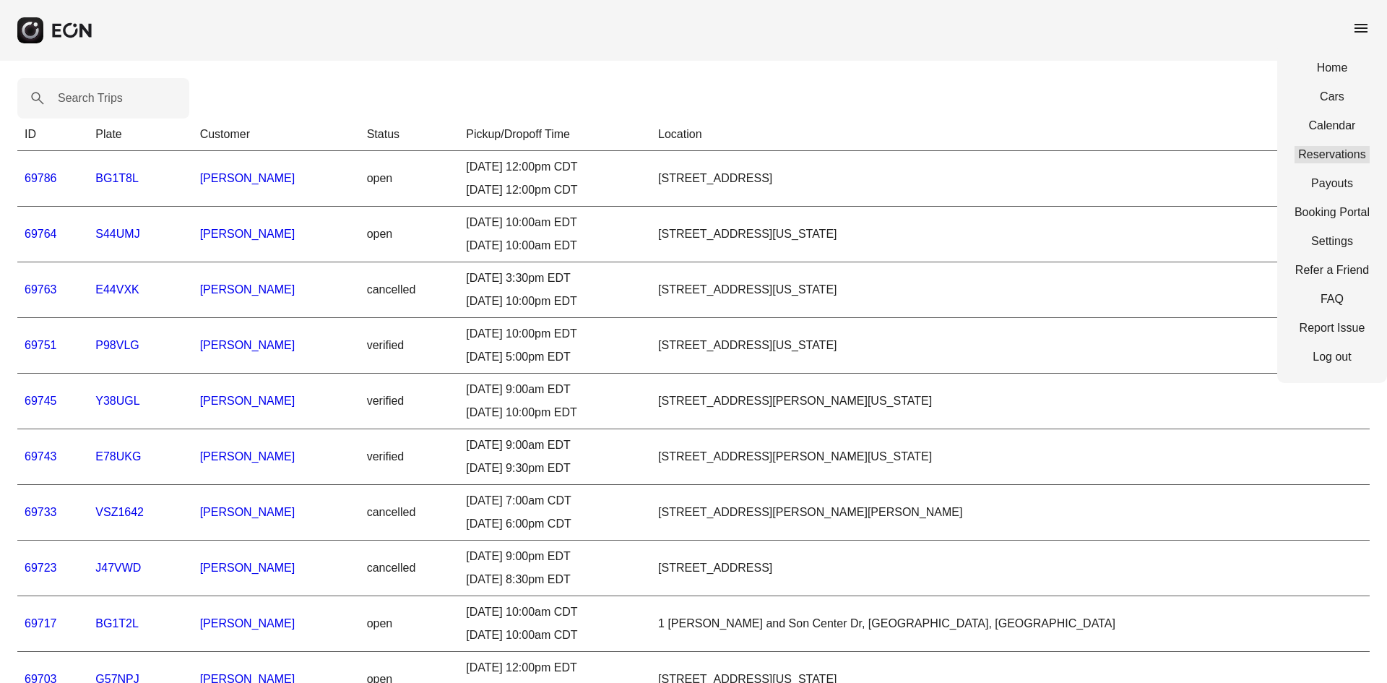
click at [1323, 155] on link "Reservations" at bounding box center [1332, 154] width 75 height 17
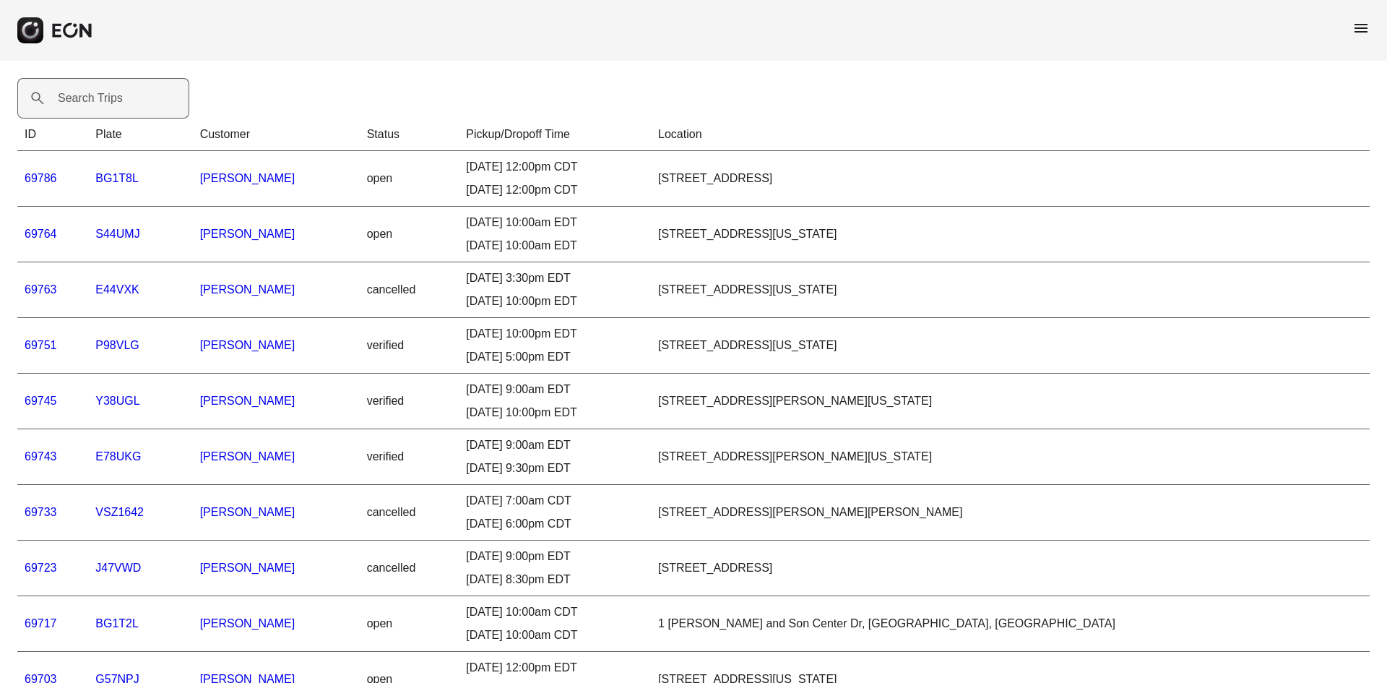
click at [92, 94] on label "Search Trips" at bounding box center [90, 98] width 65 height 17
click at [92, 94] on Trips "Search Trips" at bounding box center [103, 98] width 172 height 40
type Trips "*******"
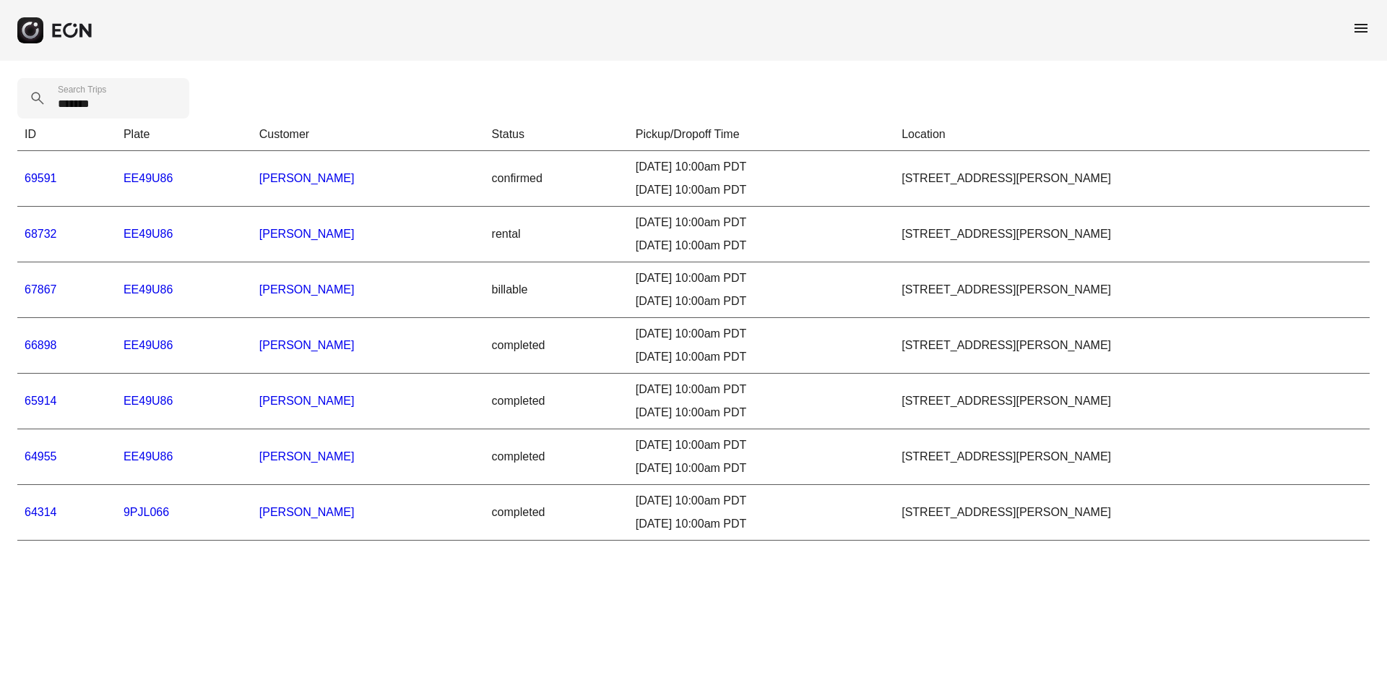
click at [38, 233] on link "68732" at bounding box center [41, 234] width 33 height 12
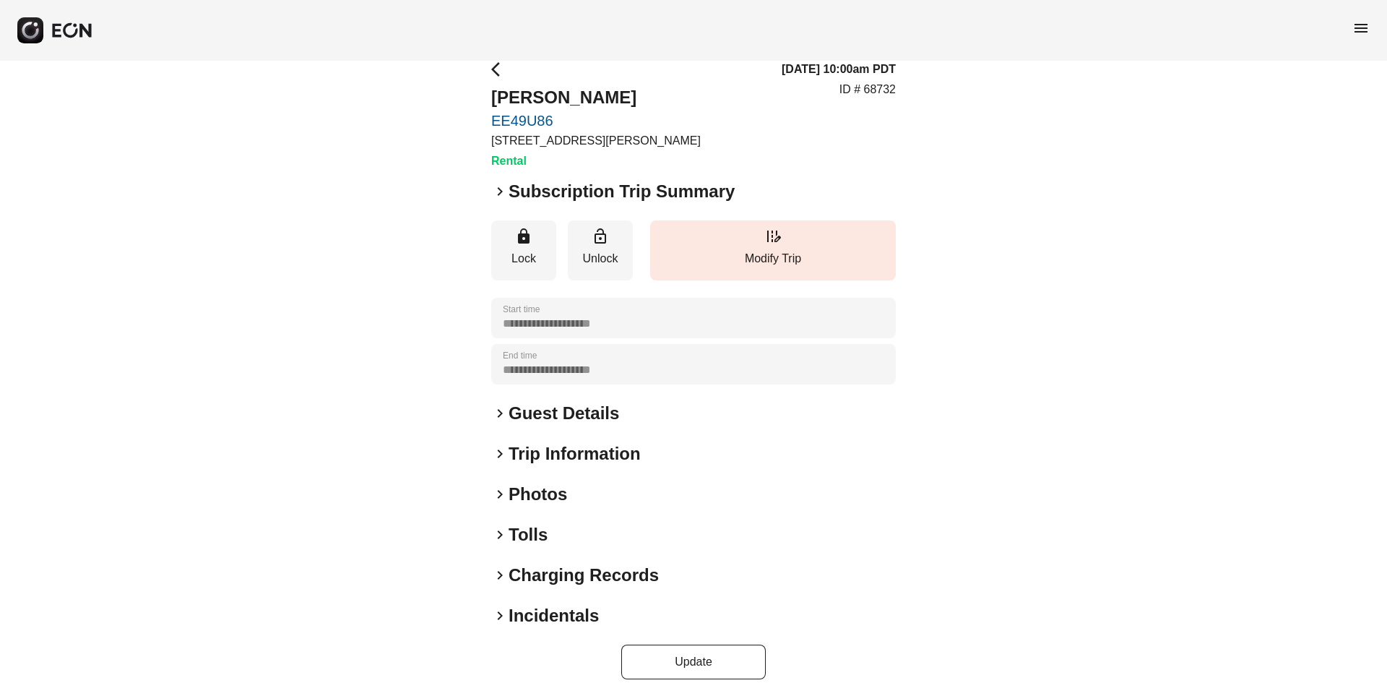
scroll to position [38, 0]
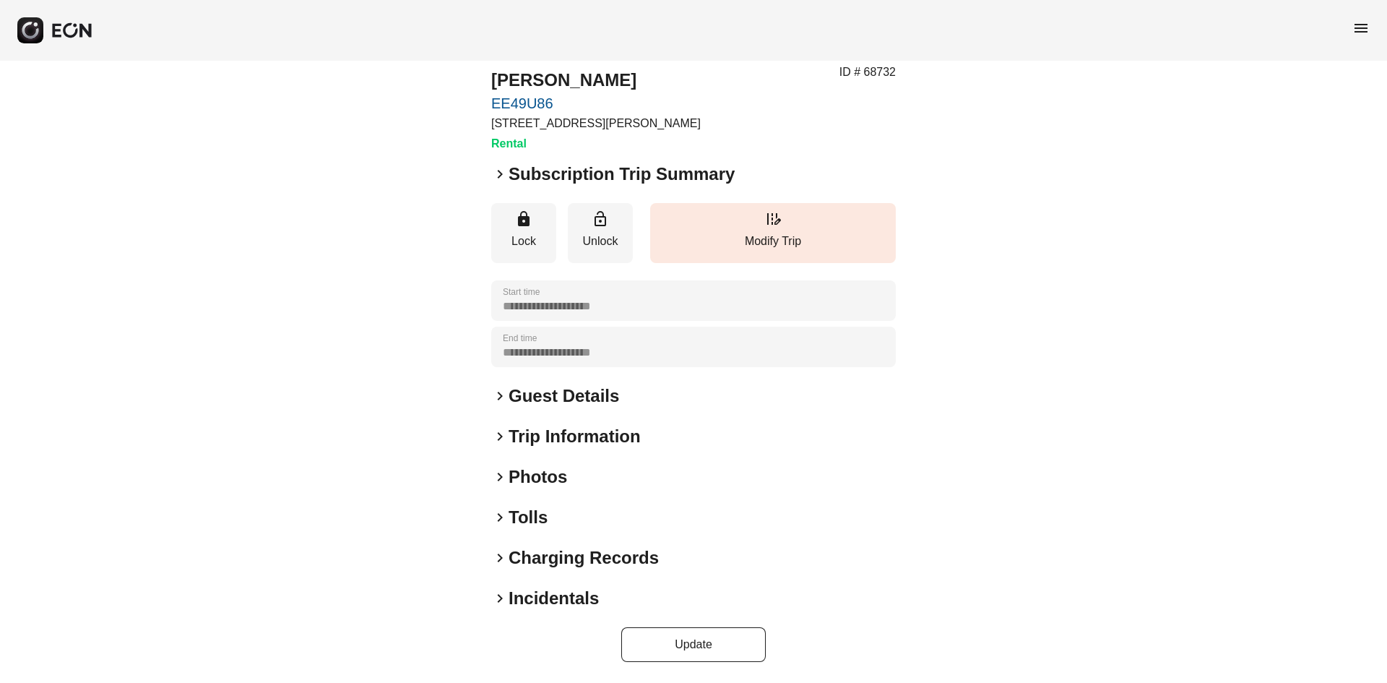
click at [582, 492] on div "**********" at bounding box center [693, 352] width 405 height 618
click at [518, 512] on h2 "Tolls" at bounding box center [528, 517] width 39 height 23
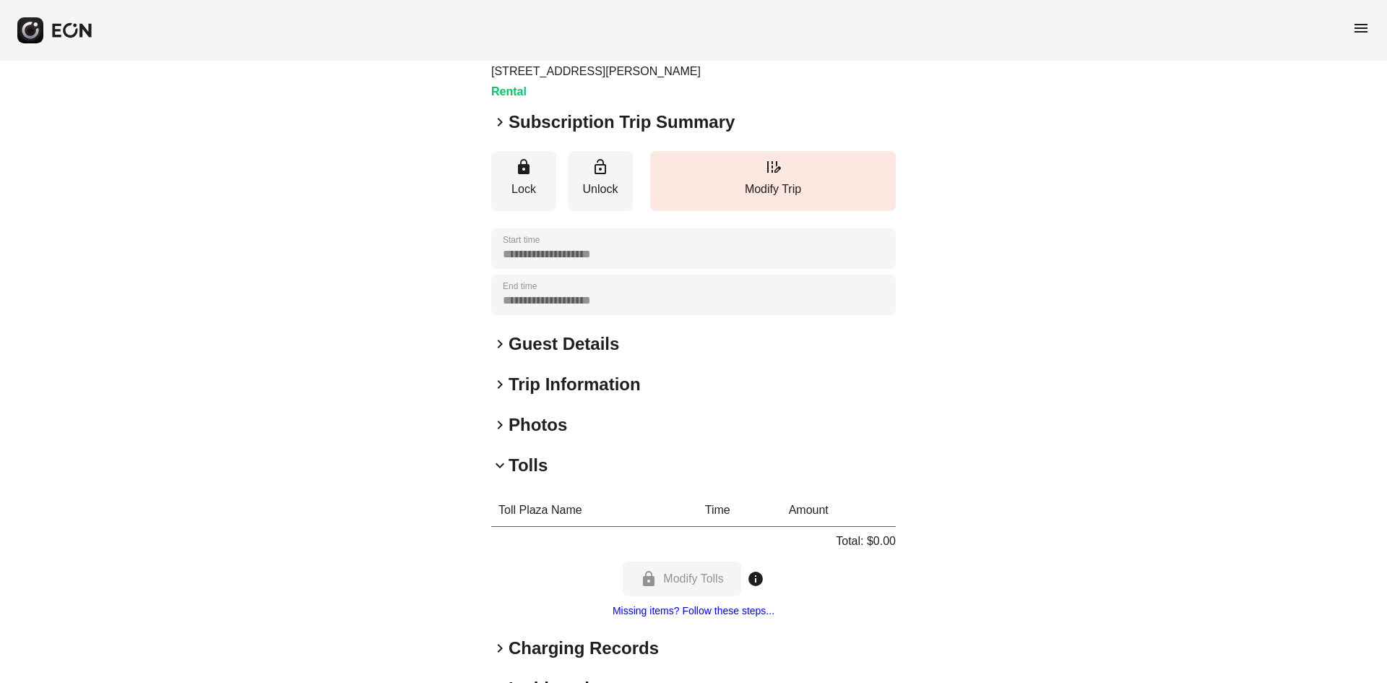
scroll to position [0, 0]
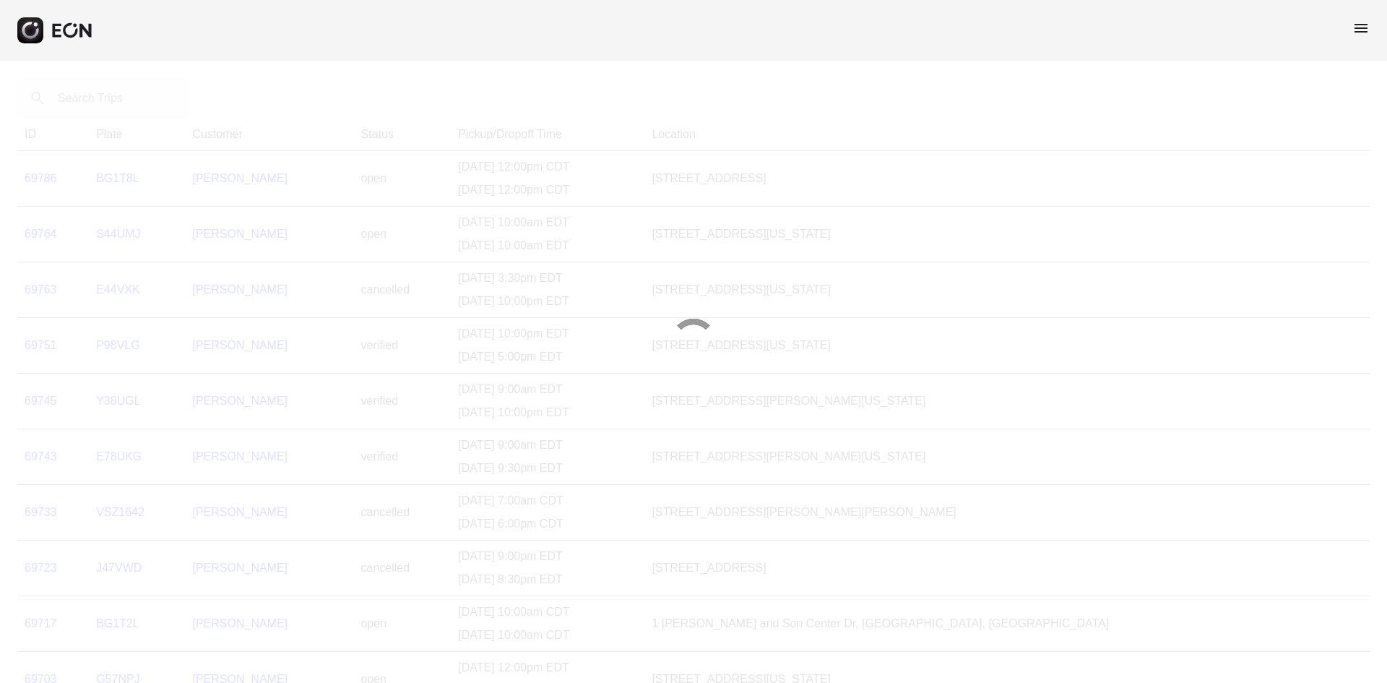
click at [1360, 32] on span "menu" at bounding box center [1361, 28] width 17 height 17
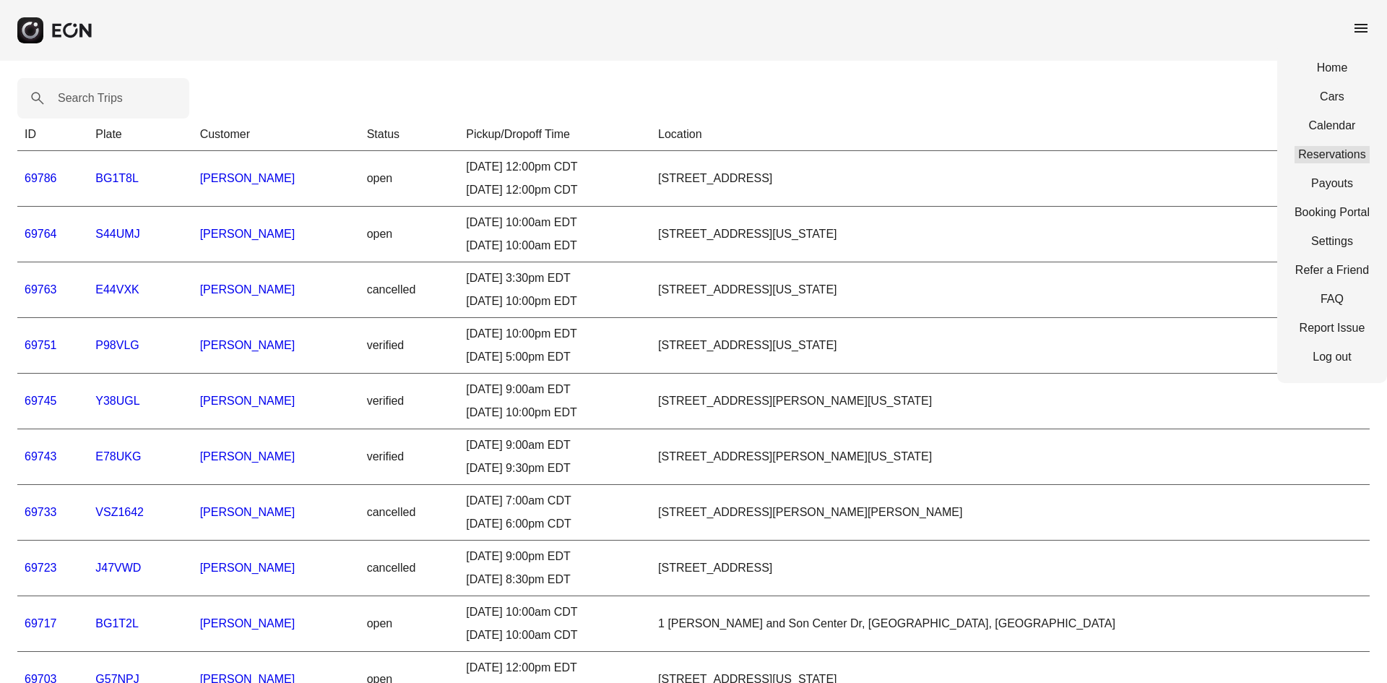
click at [1321, 153] on link "Reservations" at bounding box center [1332, 154] width 75 height 17
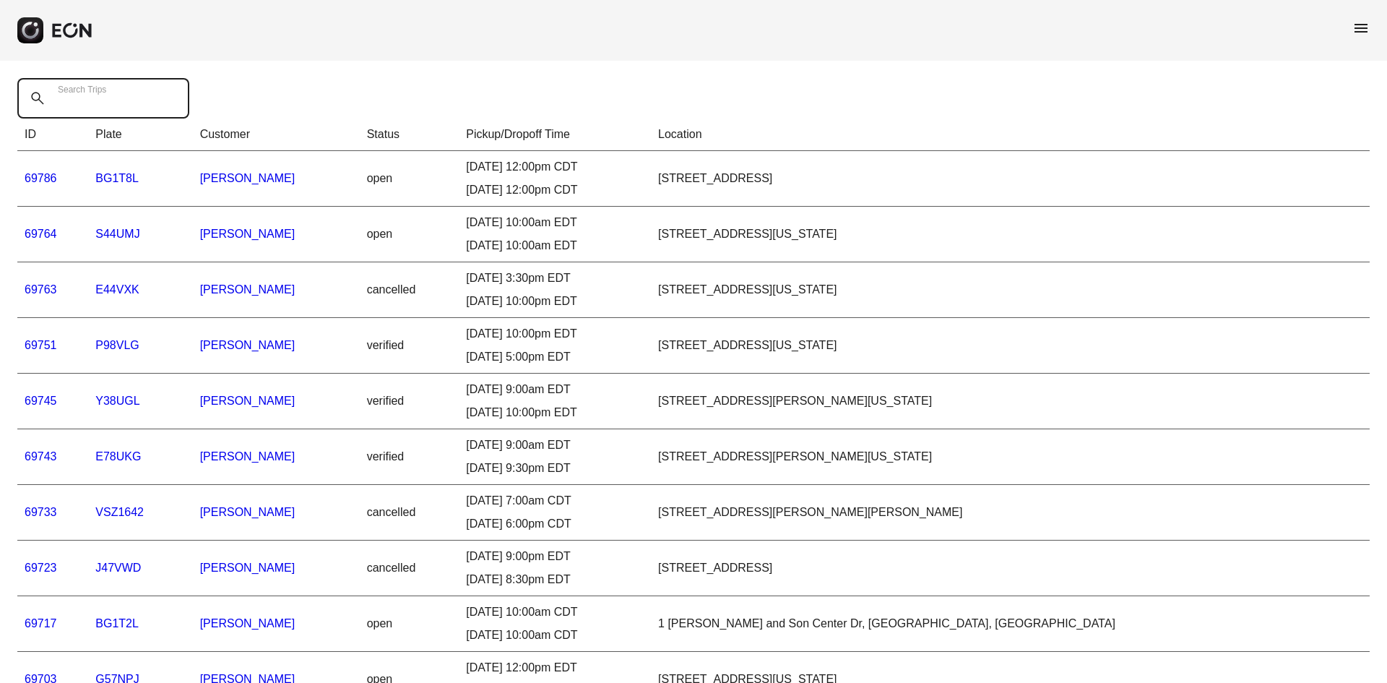
click at [147, 87] on Trips "Search Trips" at bounding box center [103, 98] width 172 height 40
type Trips "*******"
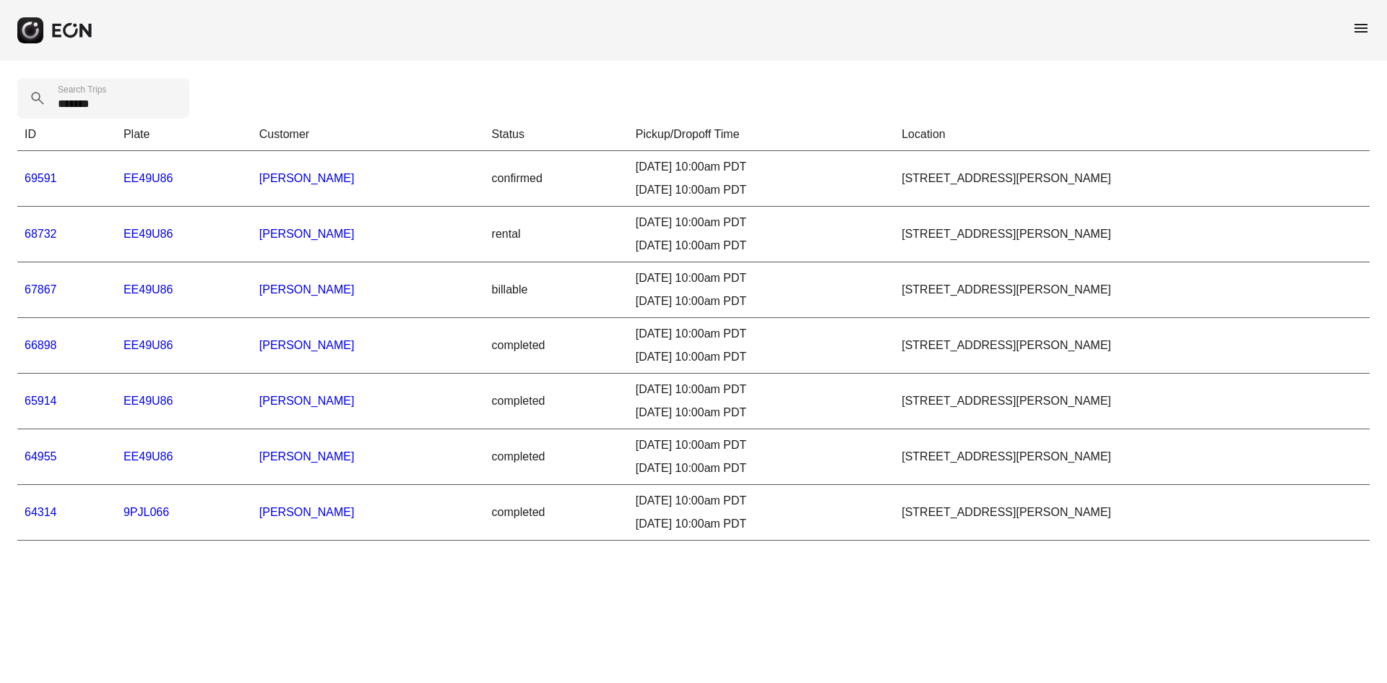
click at [43, 460] on link "64955" at bounding box center [41, 456] width 33 height 12
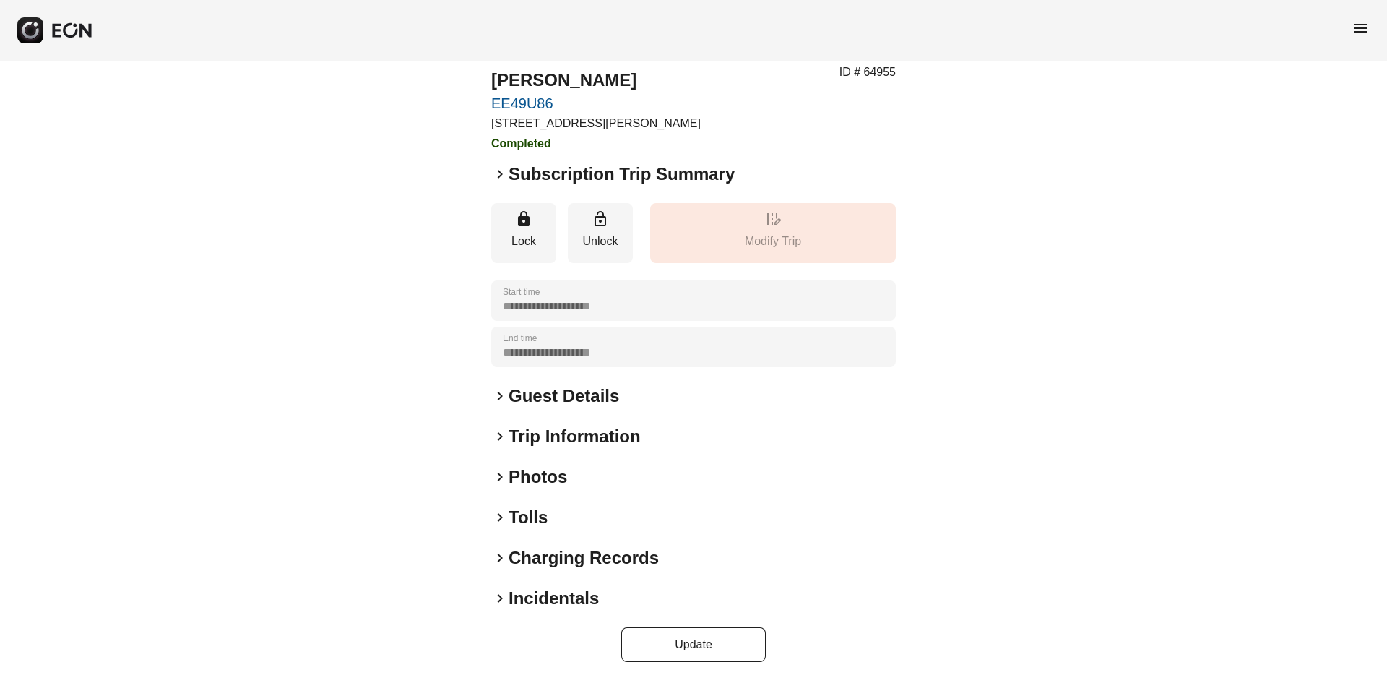
click at [530, 511] on h2 "Tolls" at bounding box center [528, 517] width 39 height 23
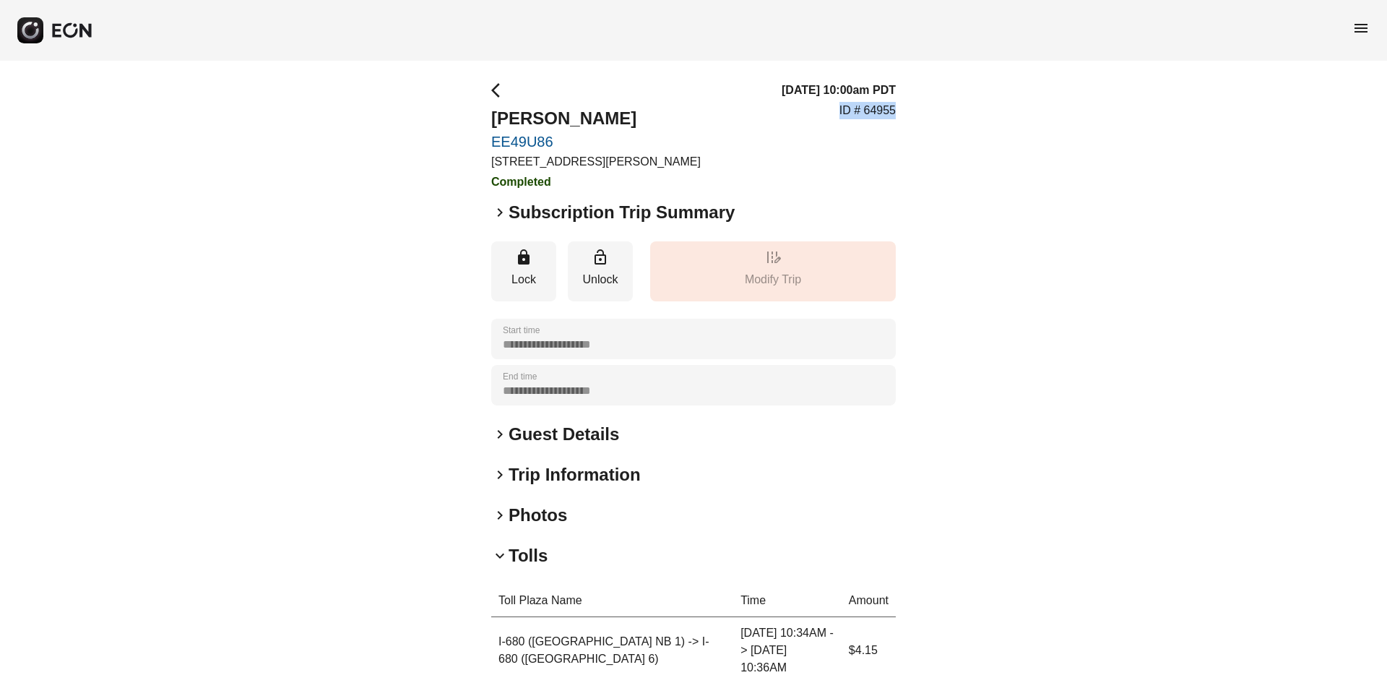
drag, startPoint x: 902, startPoint y: 106, endPoint x: 835, endPoint y: 117, distance: 68.1
copy p "ID # 64955"
